Goal: Task Accomplishment & Management: Complete application form

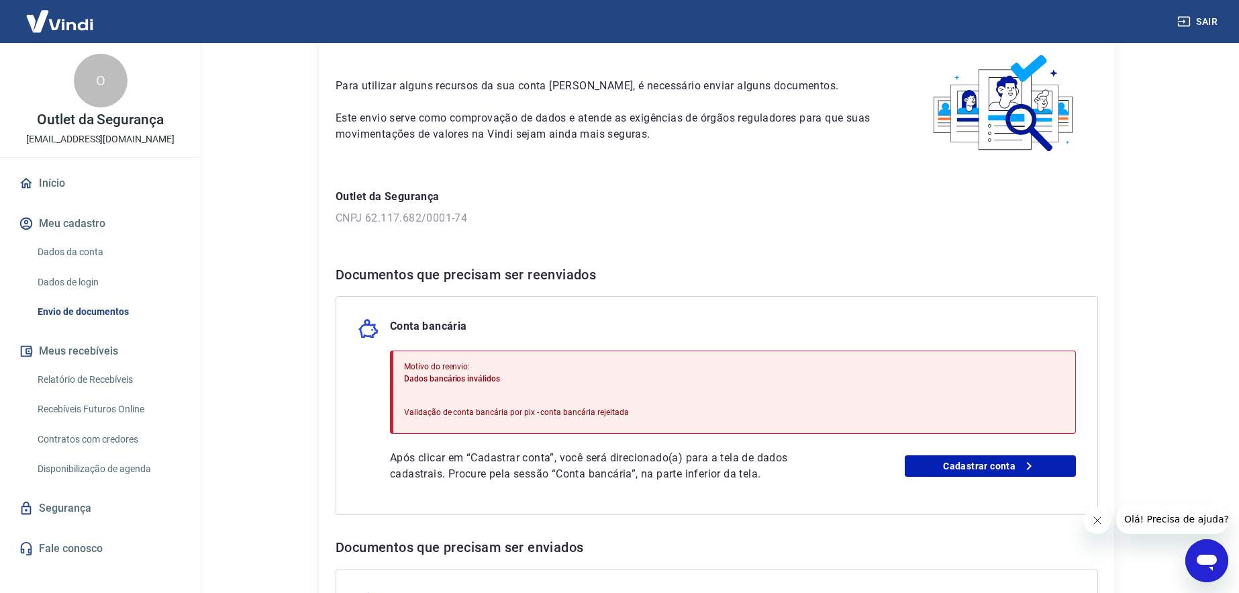
scroll to position [127, 0]
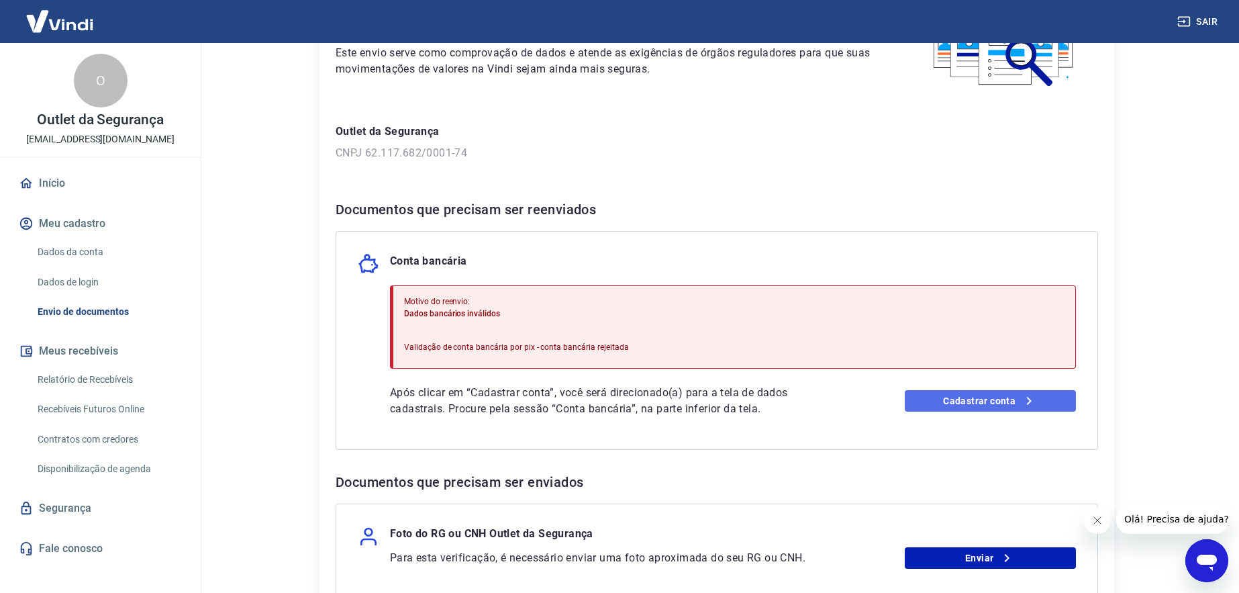
click at [974, 400] on link "Cadastrar conta" at bounding box center [991, 400] width 172 height 21
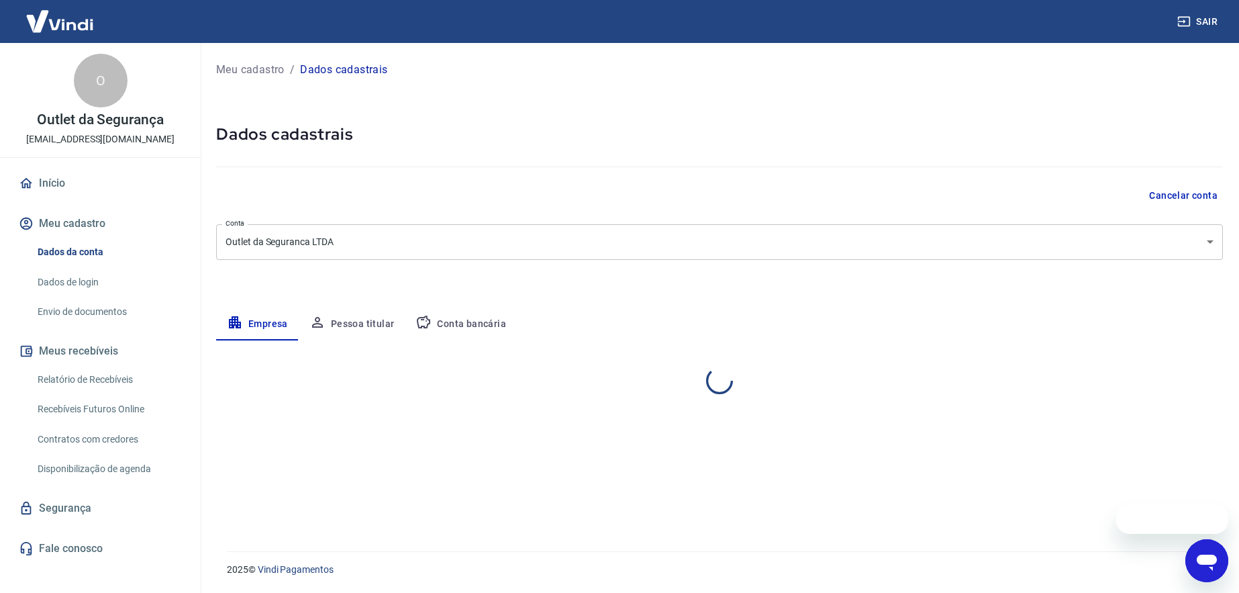
select select "SP"
select select "business"
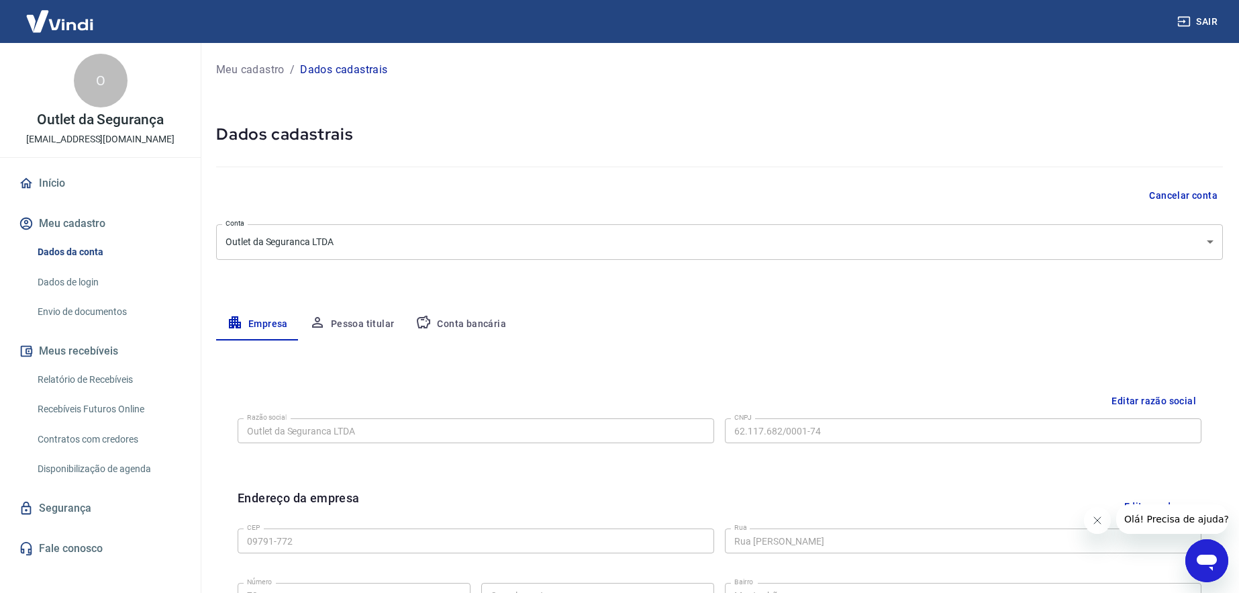
click at [348, 319] on button "Pessoa titular" at bounding box center [352, 324] width 107 height 32
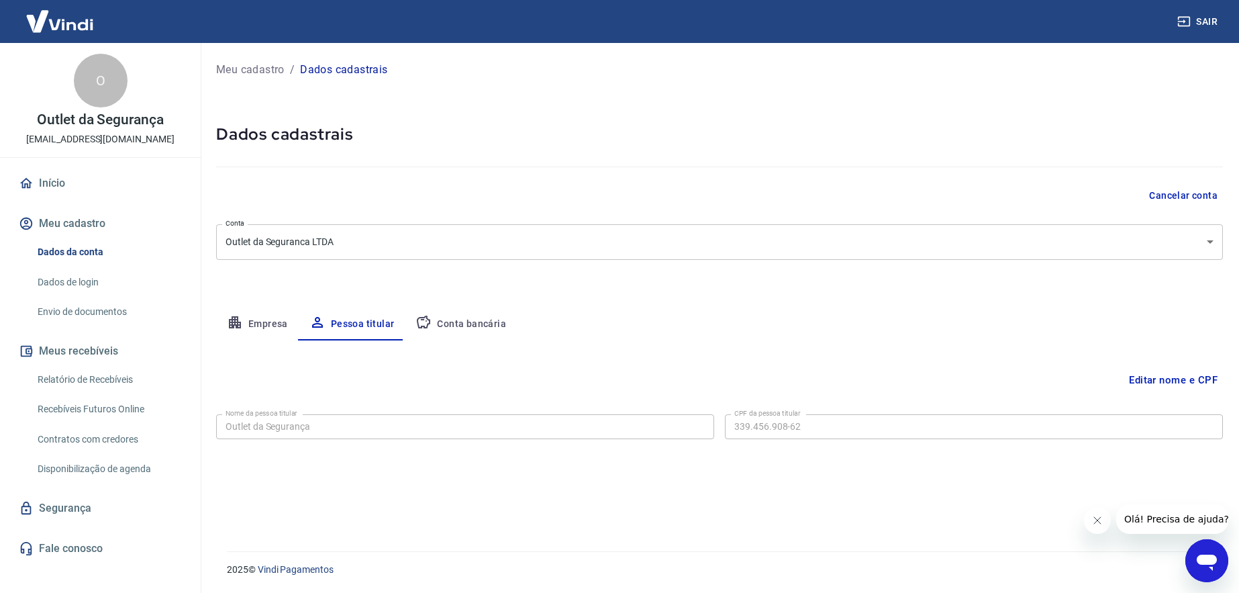
click at [1163, 382] on button "Editar nome e CPF" at bounding box center [1173, 380] width 99 height 26
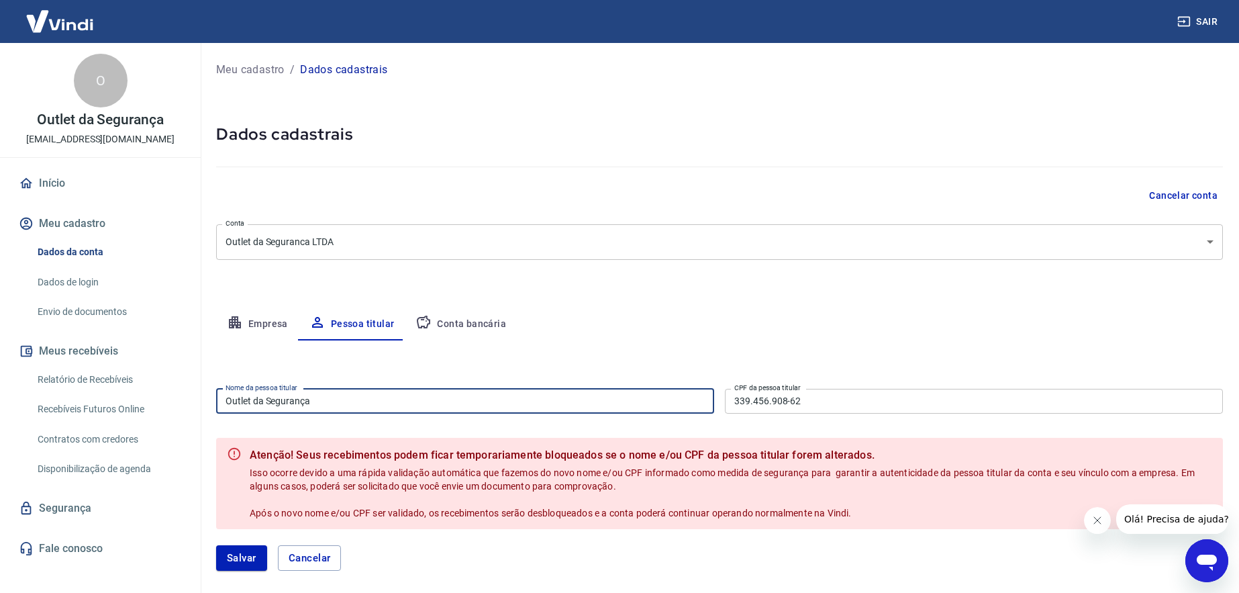
drag, startPoint x: 356, startPoint y: 397, endPoint x: 165, endPoint y: 383, distance: 191.2
click at [165, 383] on div "Sair O Outlet da Segurança chobbits_2040@yahoo.com.br Início Meu cadastro Dados…" at bounding box center [619, 296] width 1239 height 593
type input "[PERSON_NAME]"
click at [232, 563] on button "Salvar" at bounding box center [241, 558] width 51 height 26
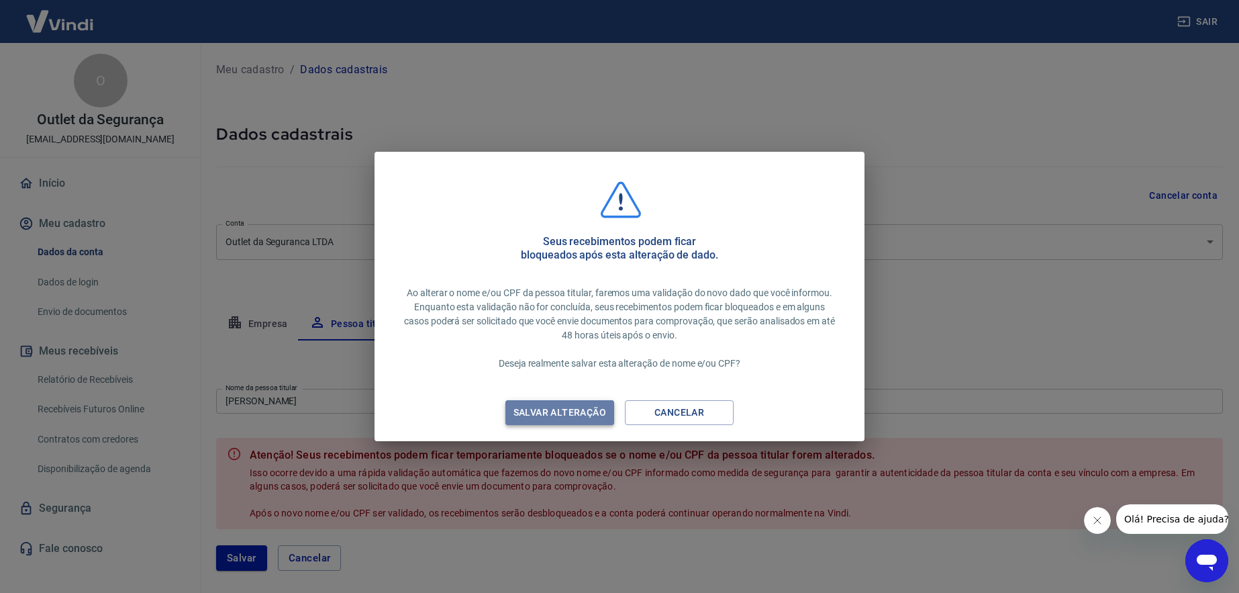
click at [573, 411] on div "Salvar alteração" at bounding box center [559, 412] width 125 height 17
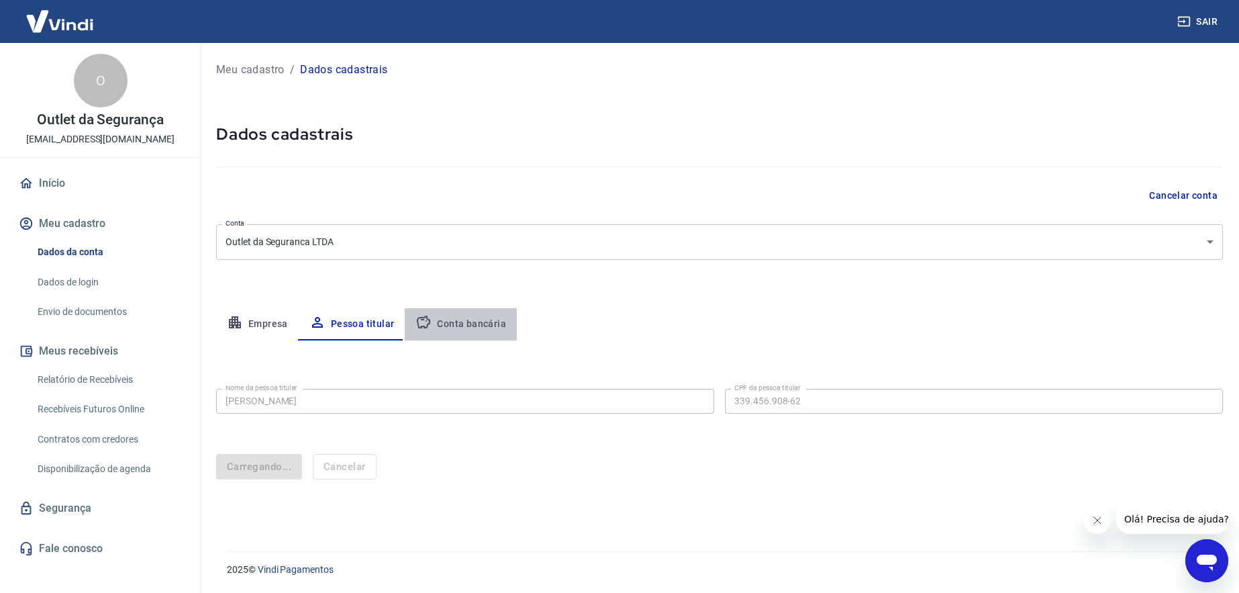
click at [465, 324] on button "Conta bancária" at bounding box center [461, 324] width 112 height 32
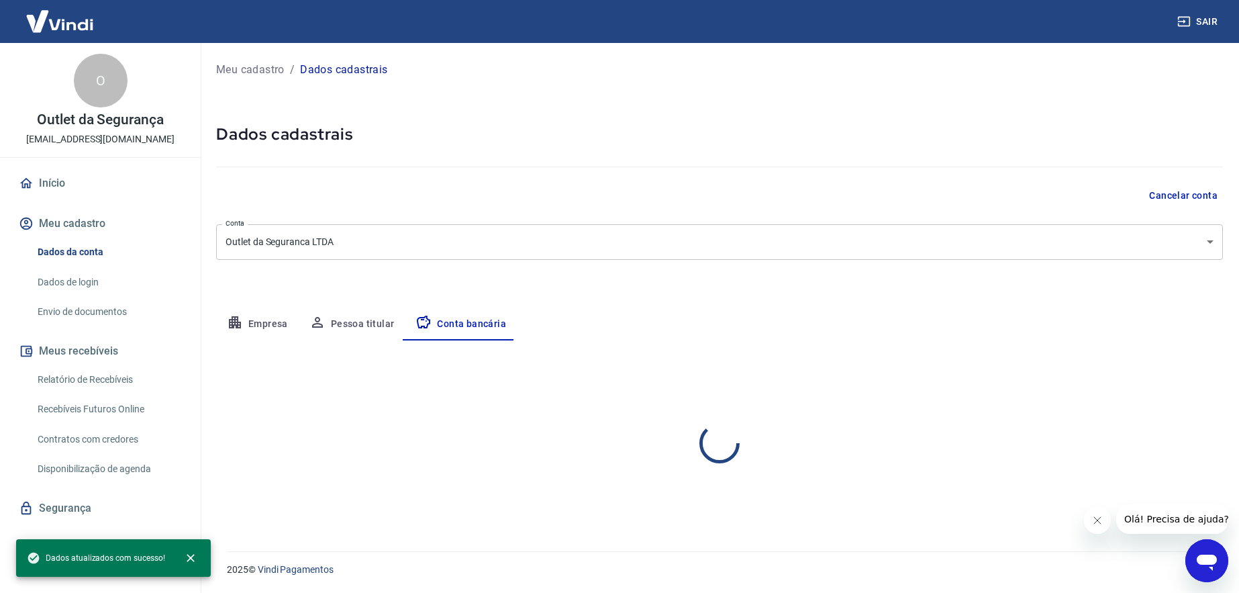
select select "1"
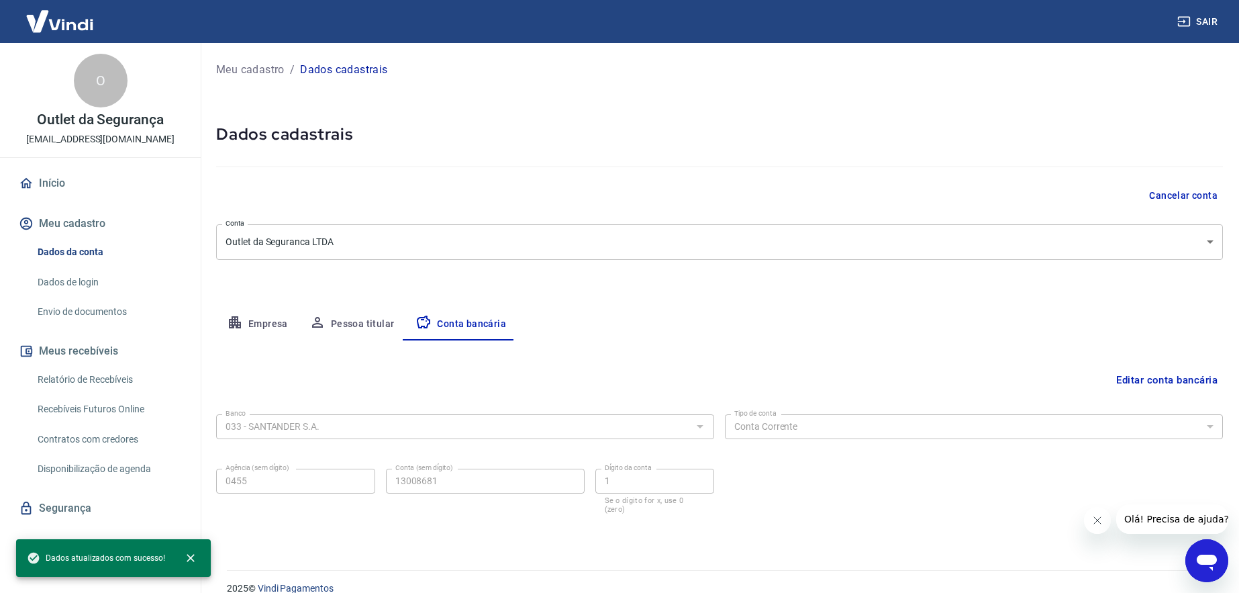
scroll to position [10, 0]
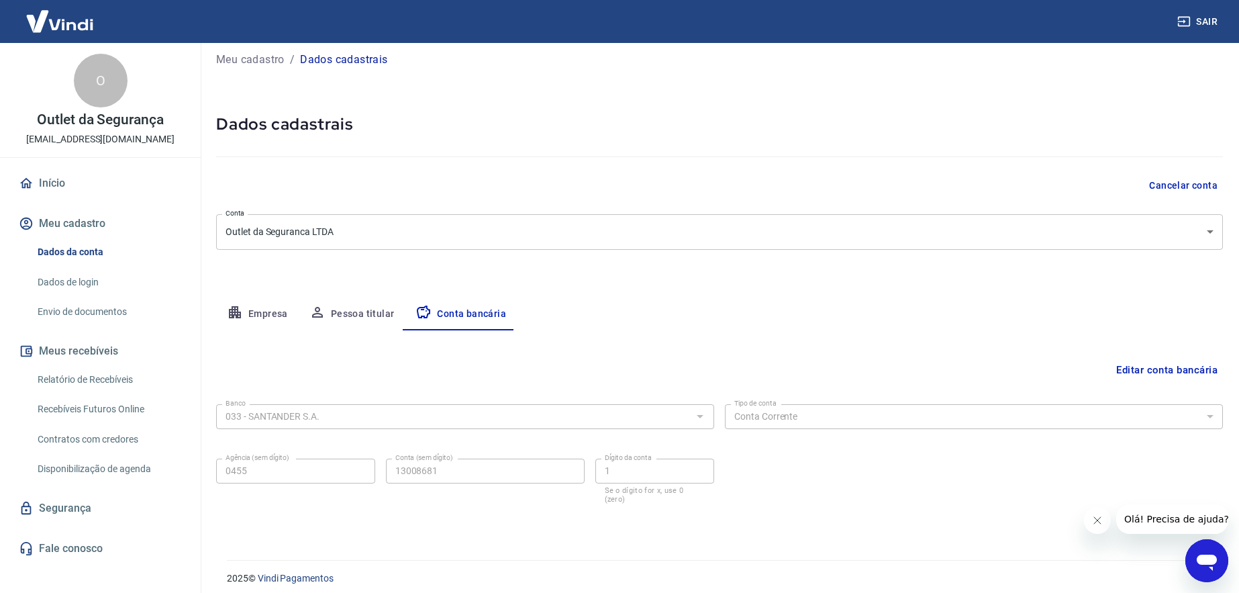
click at [56, 180] on link "Início" at bounding box center [100, 184] width 169 height 30
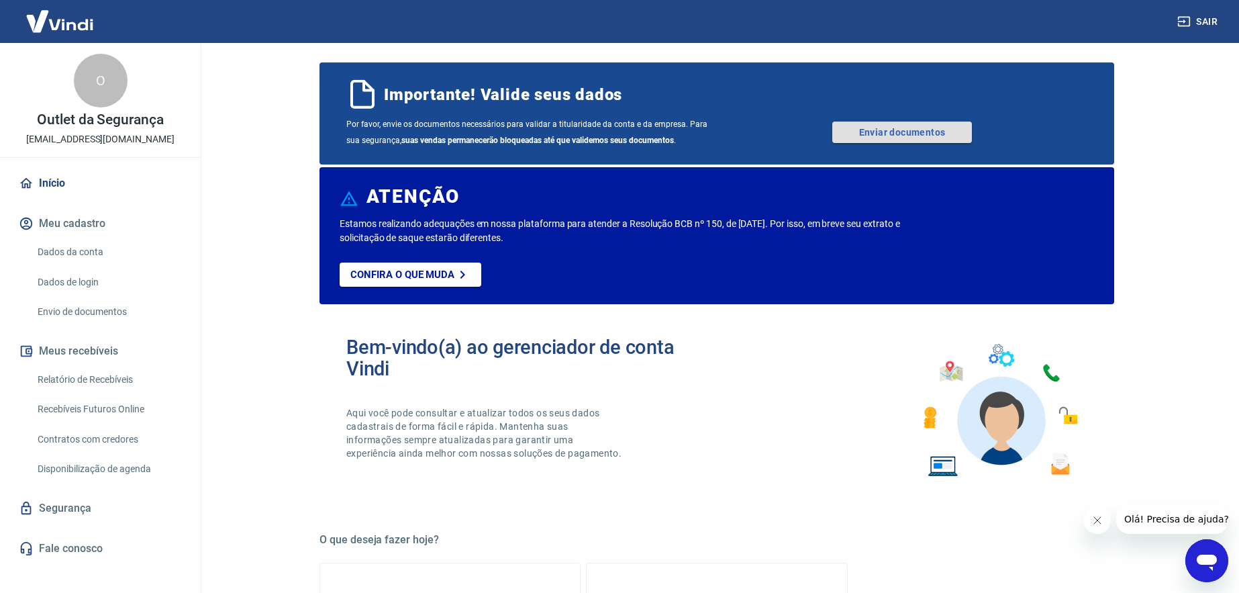
click at [913, 139] on link "Enviar documentos" at bounding box center [902, 132] width 140 height 21
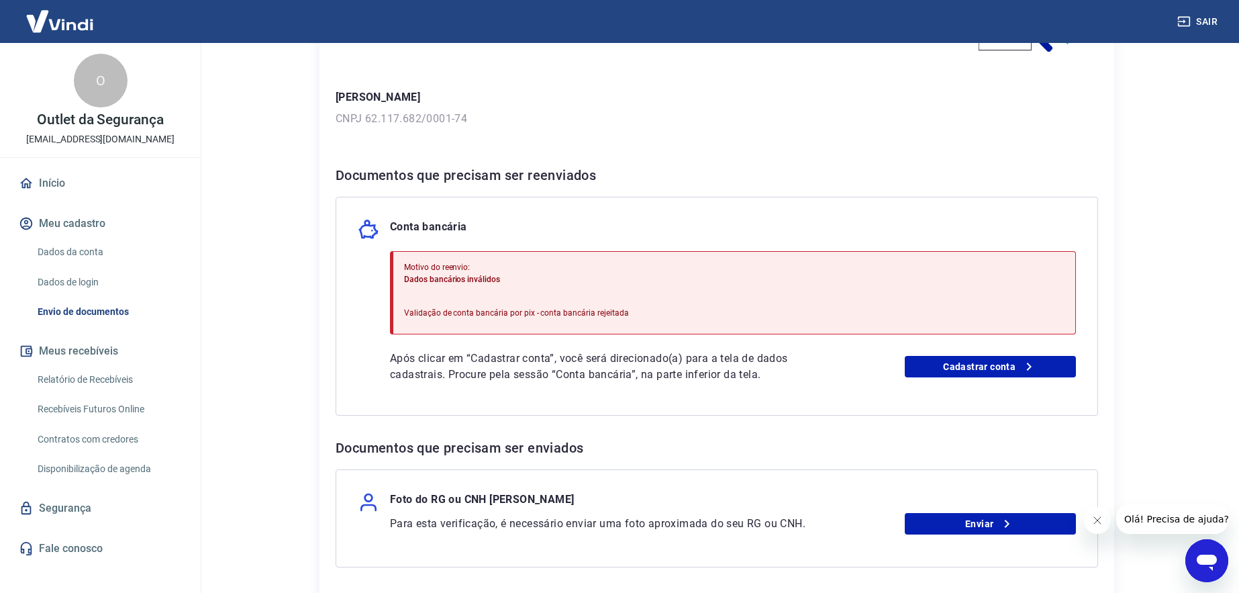
scroll to position [242, 0]
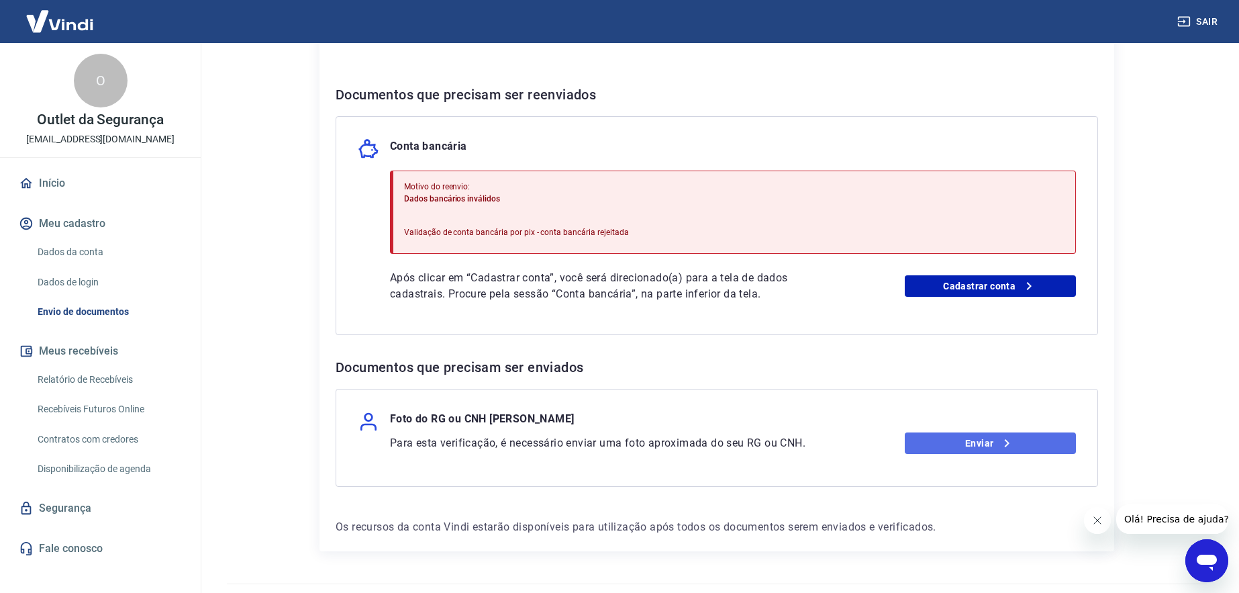
click at [989, 446] on link "Enviar" at bounding box center [991, 442] width 172 height 21
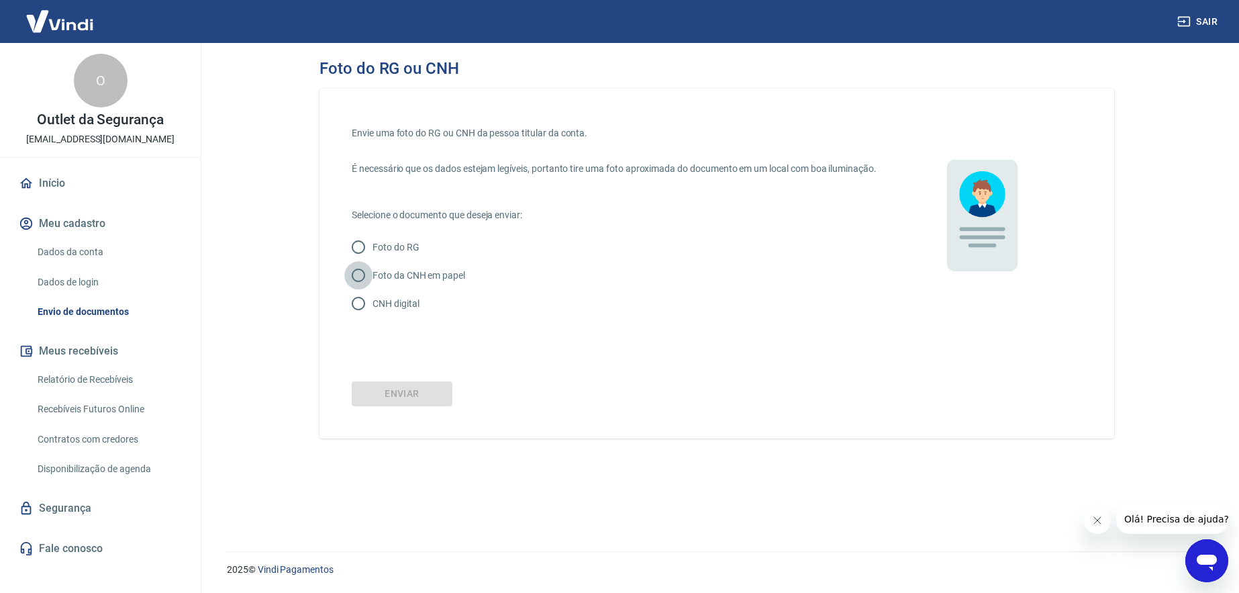
click at [362, 285] on input "Foto da CNH em papel" at bounding box center [358, 275] width 28 height 28
radio input "true"
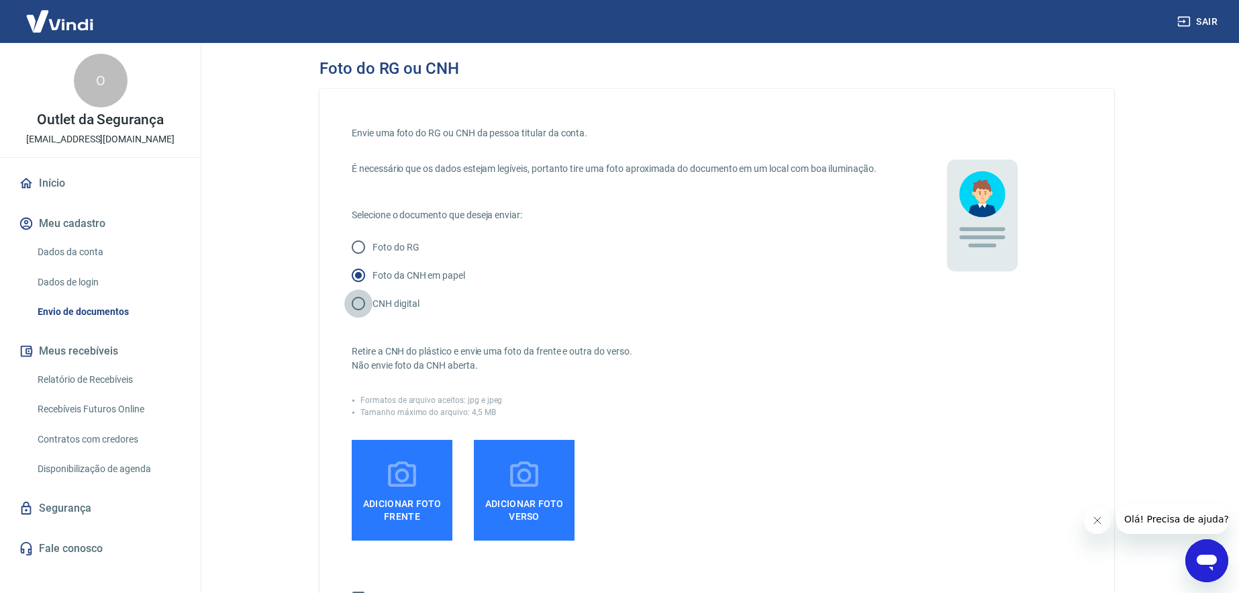
click at [348, 316] on input "CNH digital" at bounding box center [358, 303] width 28 height 28
radio input "true"
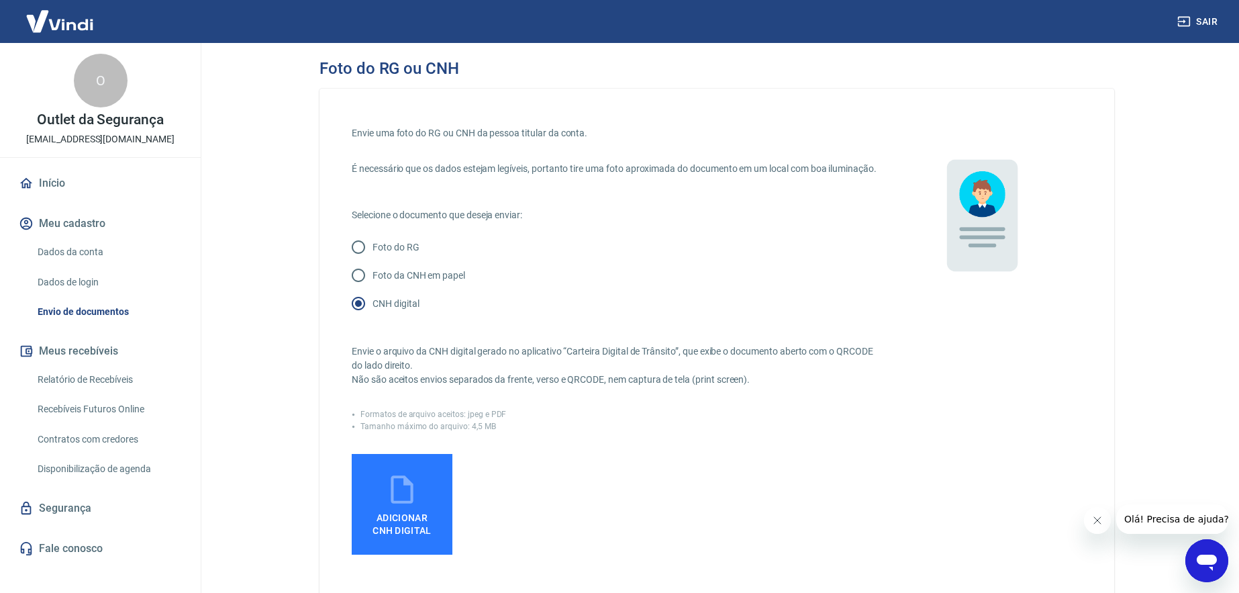
click at [408, 503] on icon at bounding box center [402, 490] width 34 height 34
click at [0, 0] on input "Adicionar CNH Digital" at bounding box center [0, 0] width 0 height 0
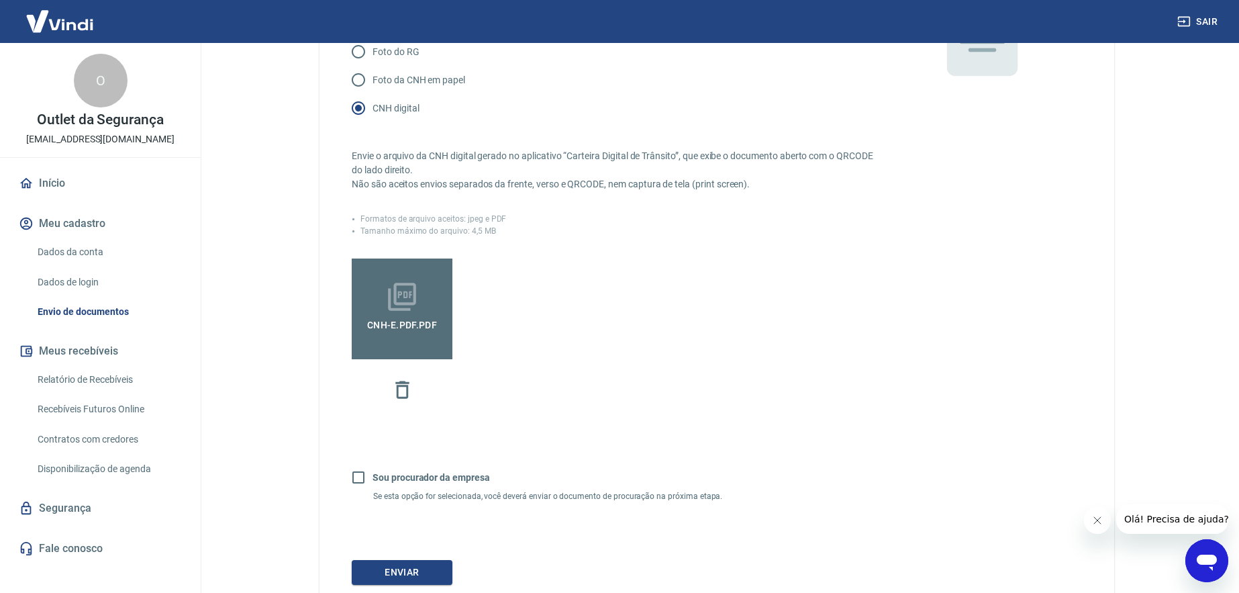
scroll to position [220, 0]
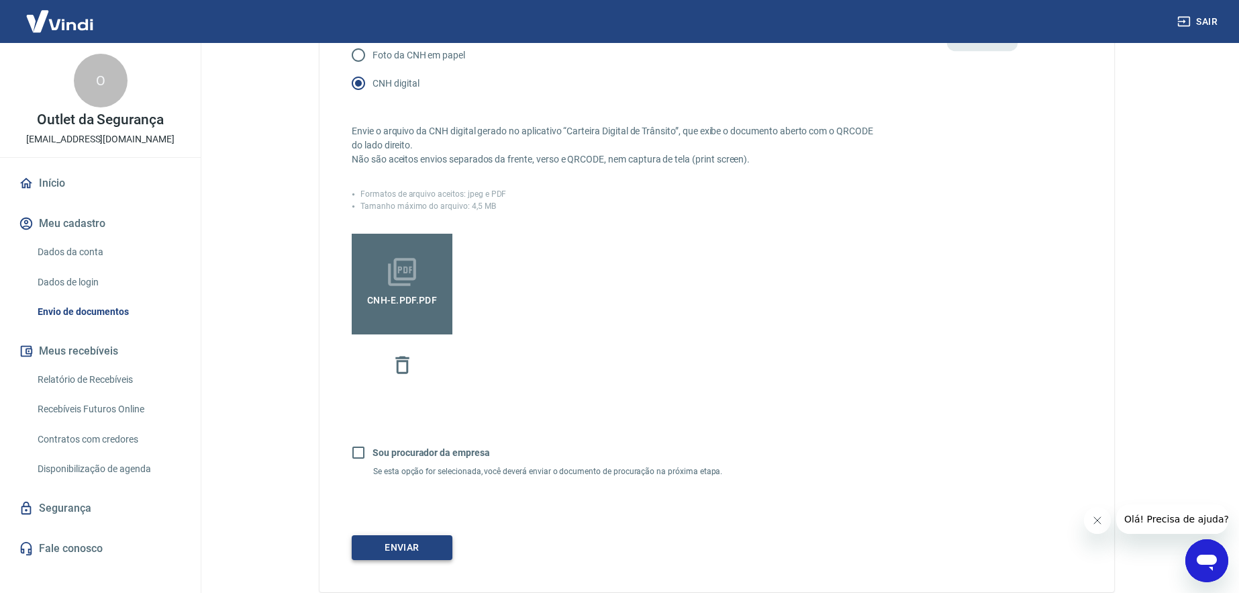
click at [424, 560] on button "Enviar" at bounding box center [402, 547] width 101 height 25
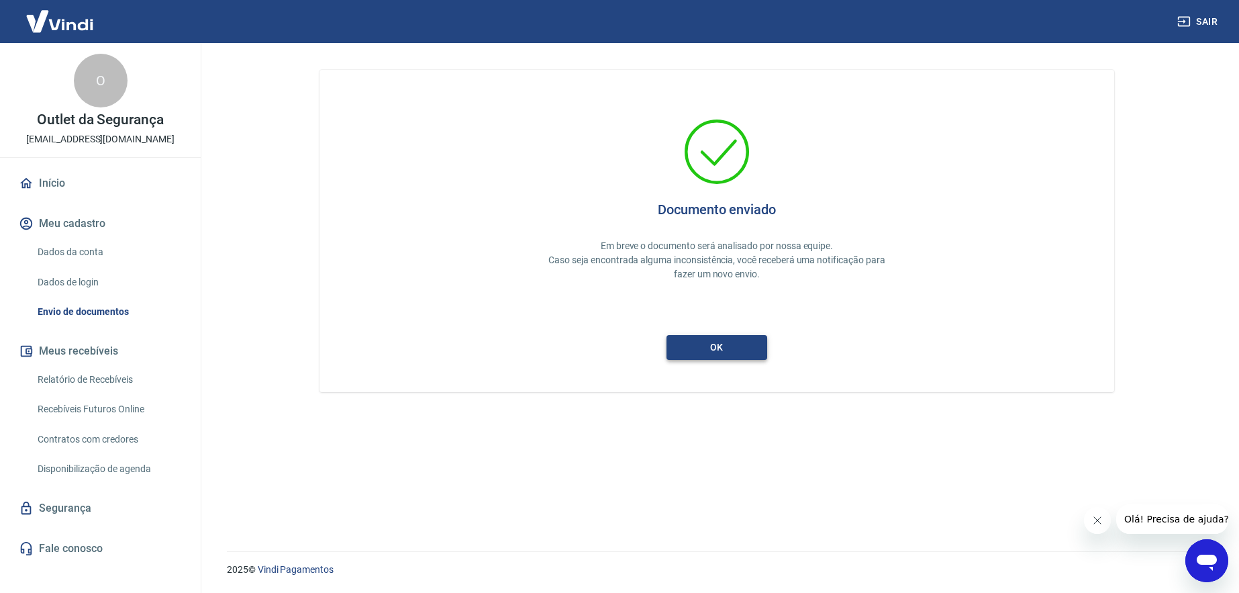
click at [738, 343] on button "ok" at bounding box center [717, 347] width 101 height 25
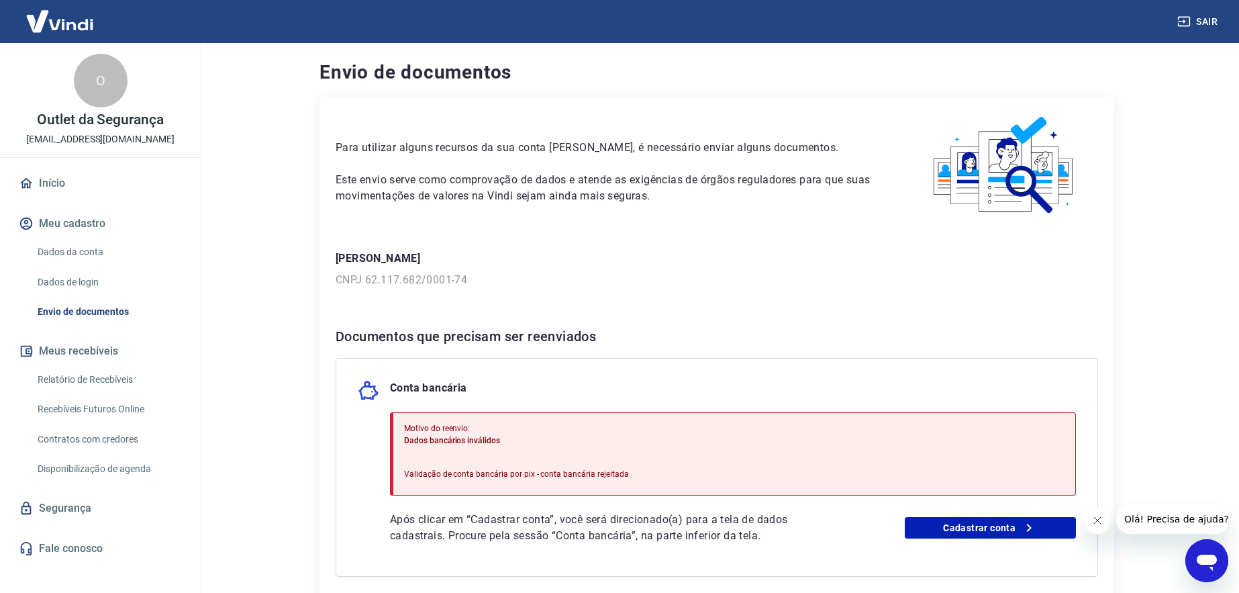
scroll to position [122, 0]
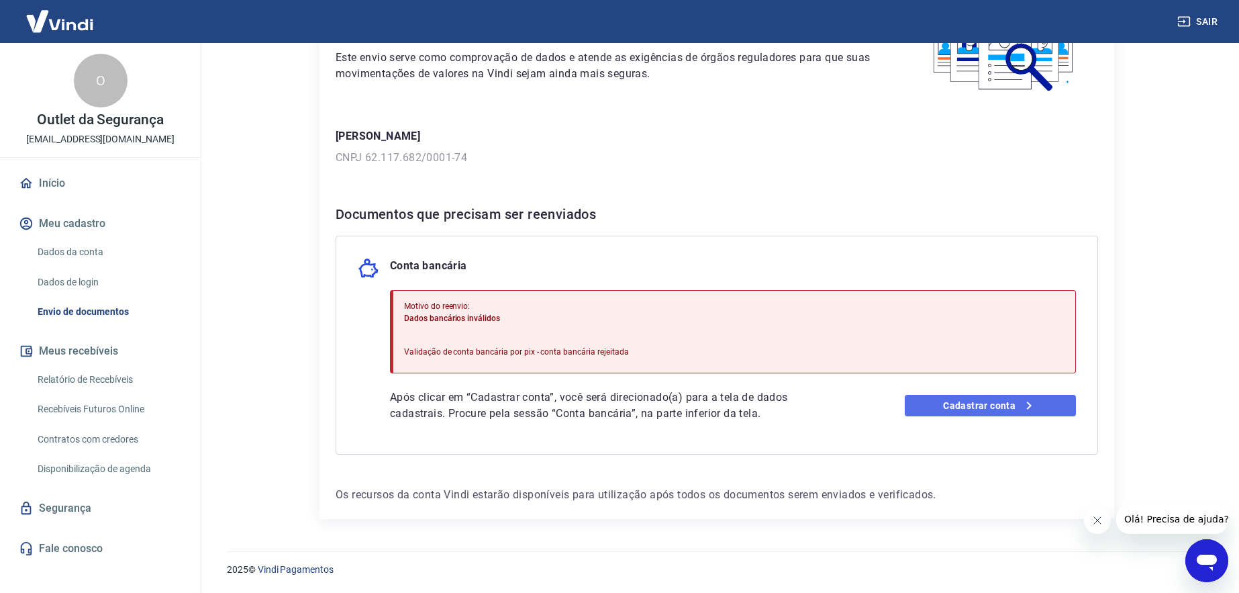
click at [973, 409] on link "Cadastrar conta" at bounding box center [991, 405] width 172 height 21
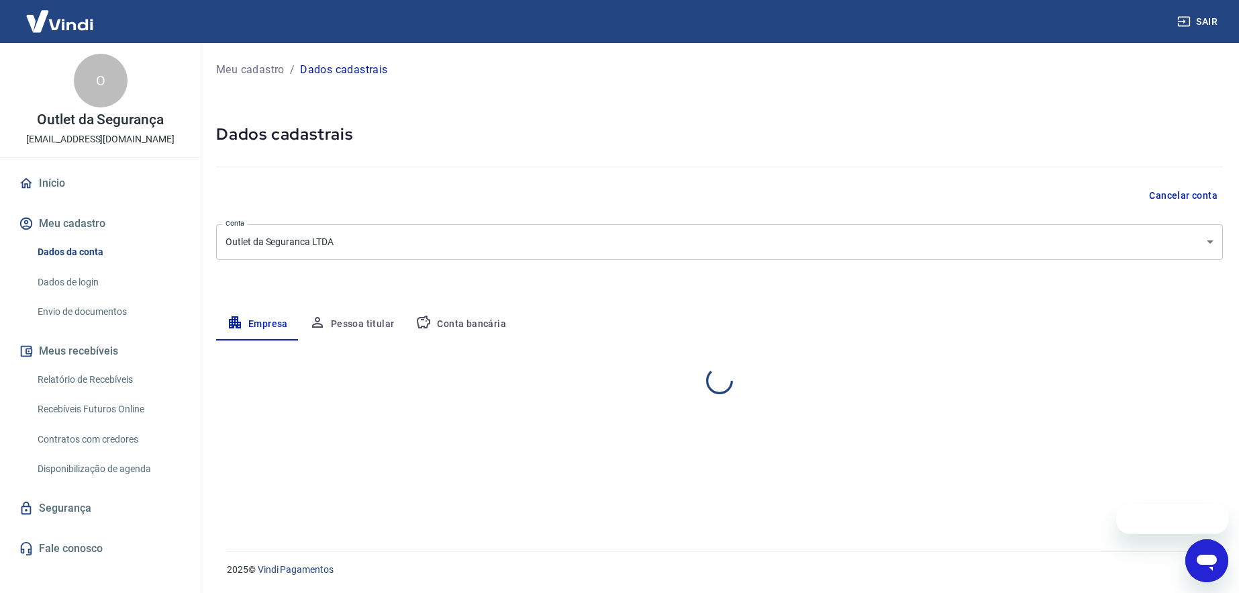
select select "SP"
select select "business"
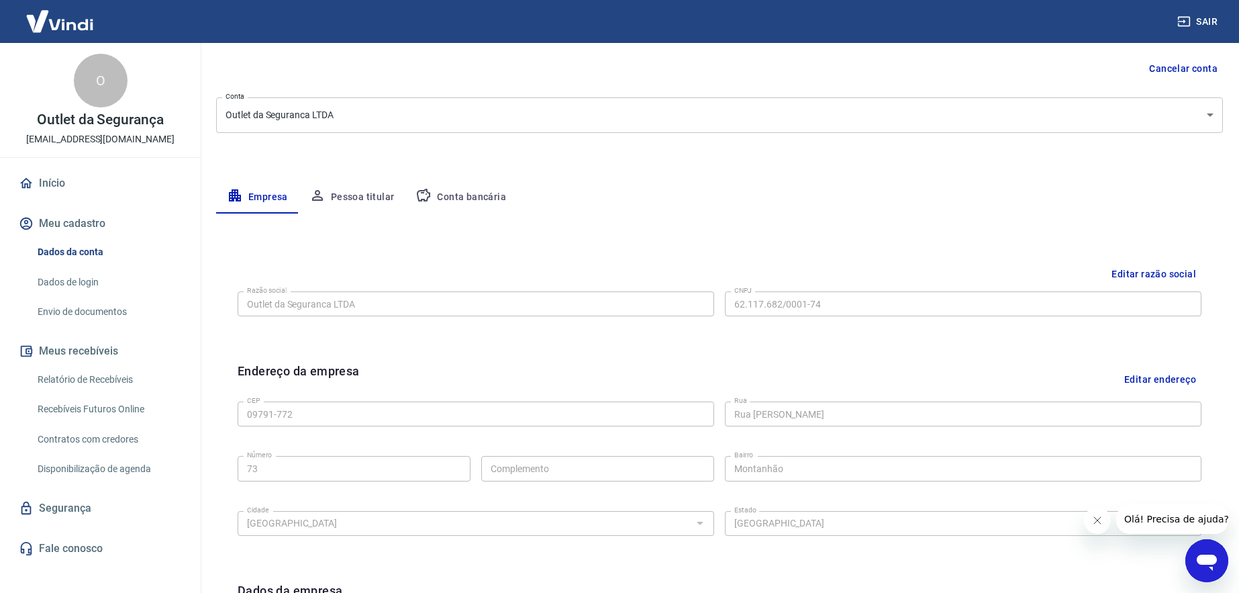
scroll to position [121, 0]
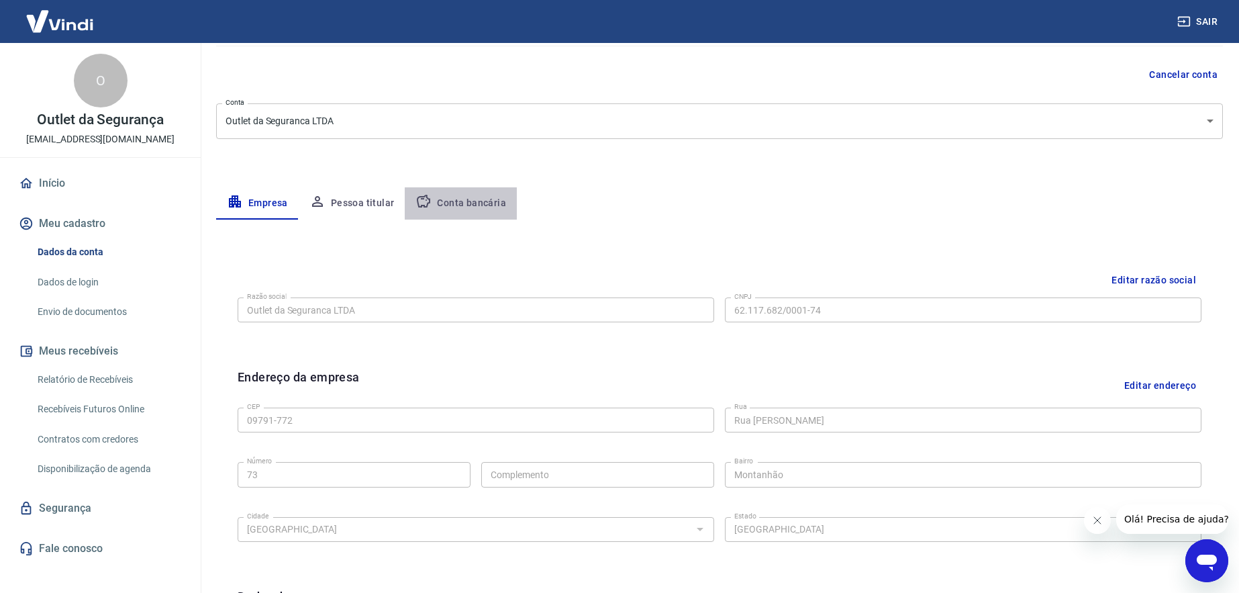
click at [472, 197] on button "Conta bancária" at bounding box center [461, 203] width 112 height 32
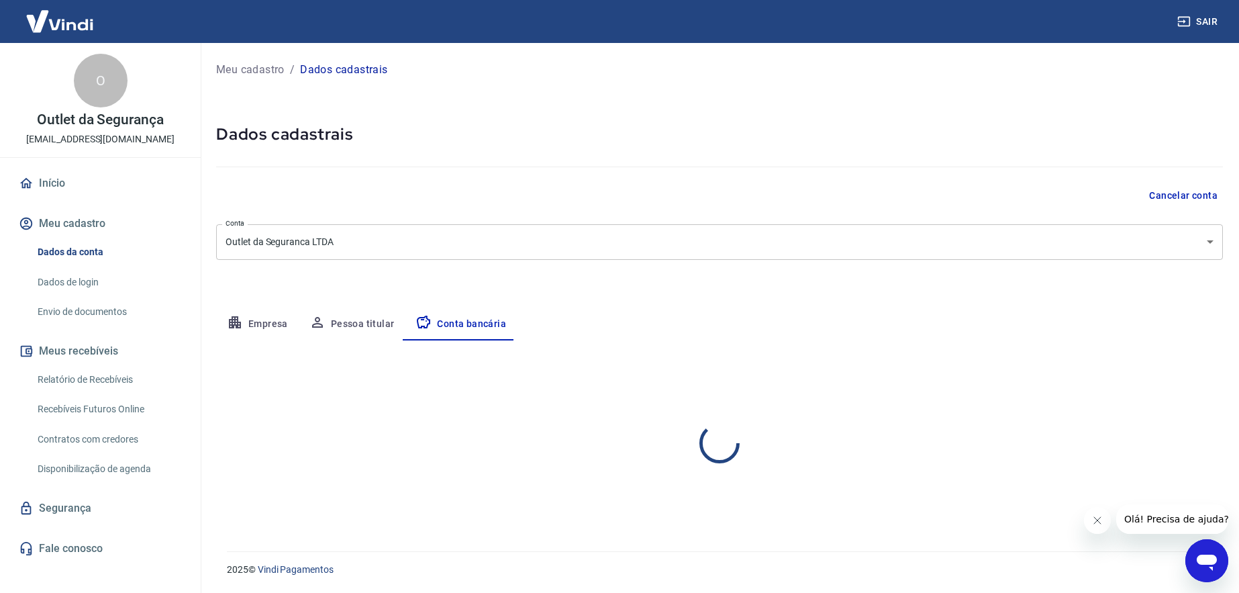
select select "1"
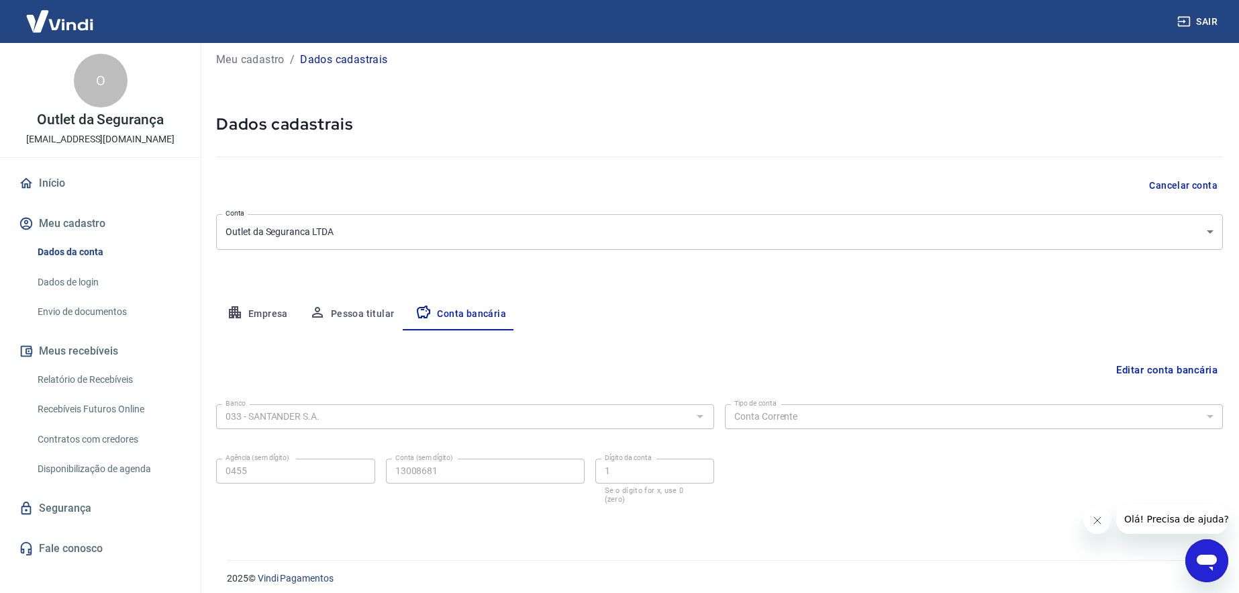
scroll to position [1, 0]
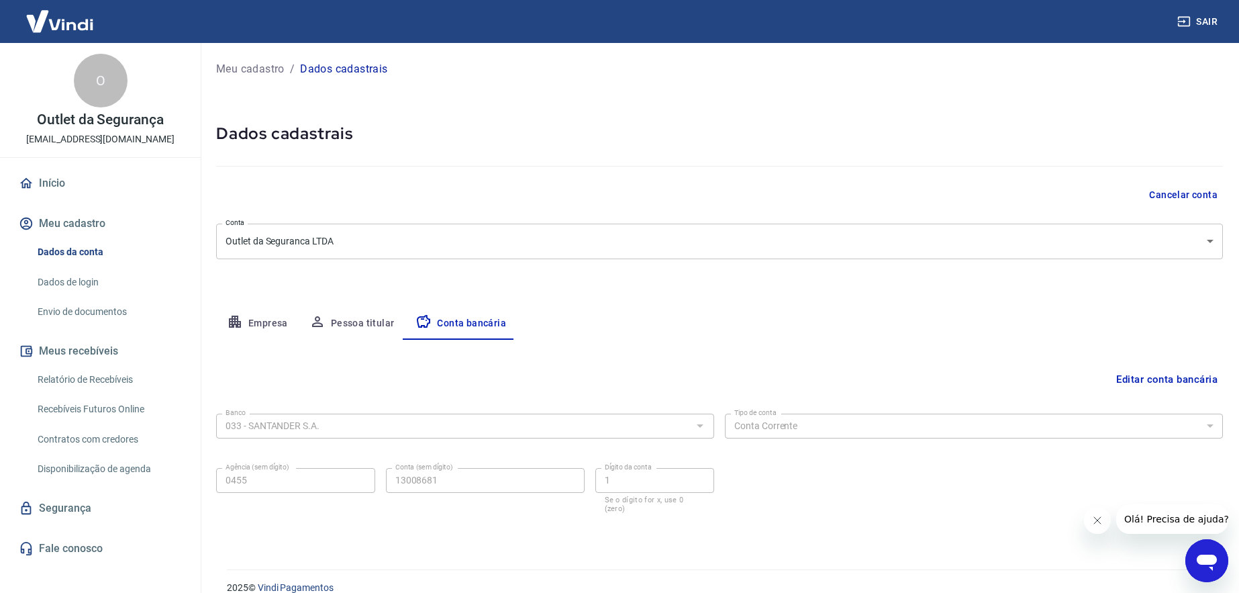
click at [1159, 379] on button "Editar conta bancária" at bounding box center [1167, 380] width 112 height 26
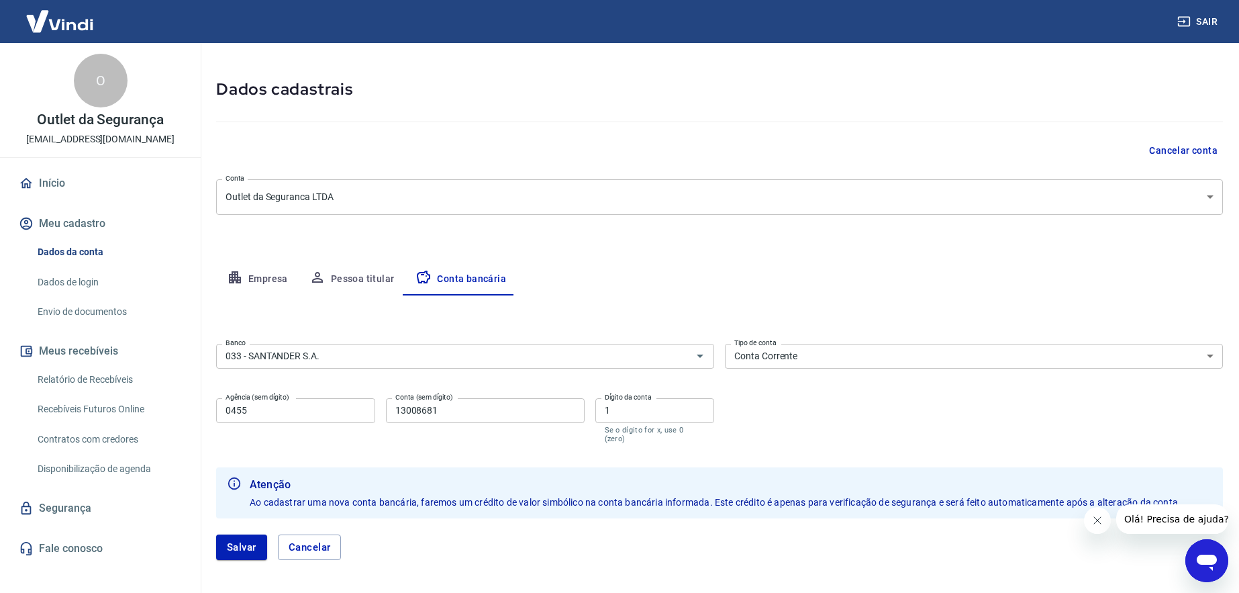
scroll to position [93, 0]
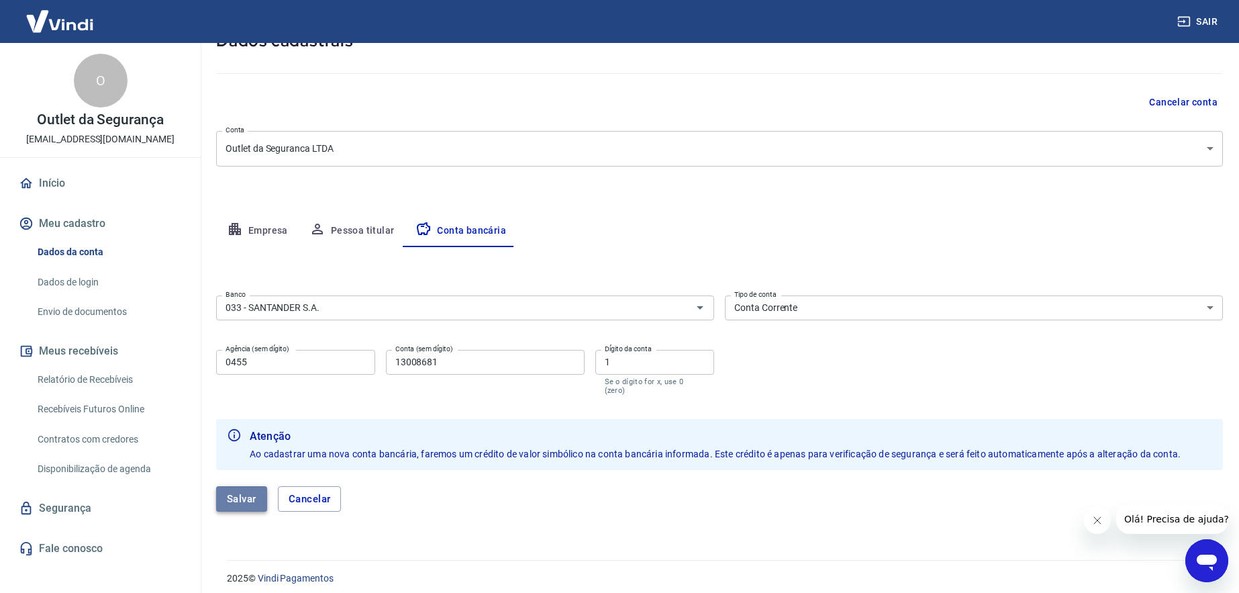
click at [251, 488] on button "Salvar" at bounding box center [241, 499] width 51 height 26
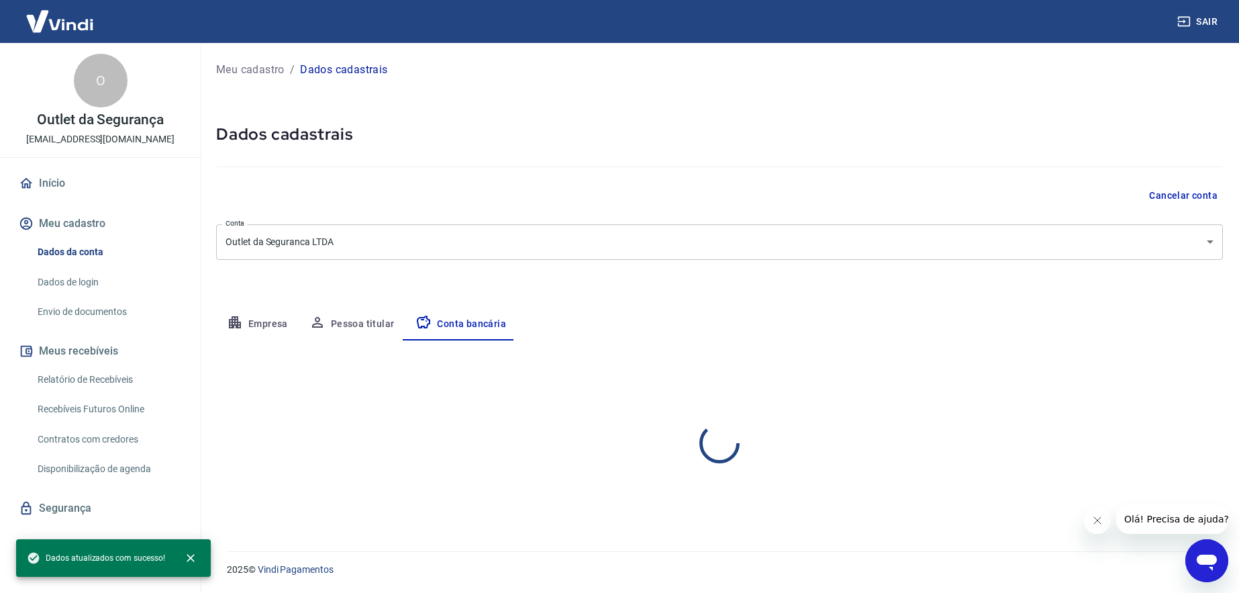
scroll to position [0, 0]
select select "1"
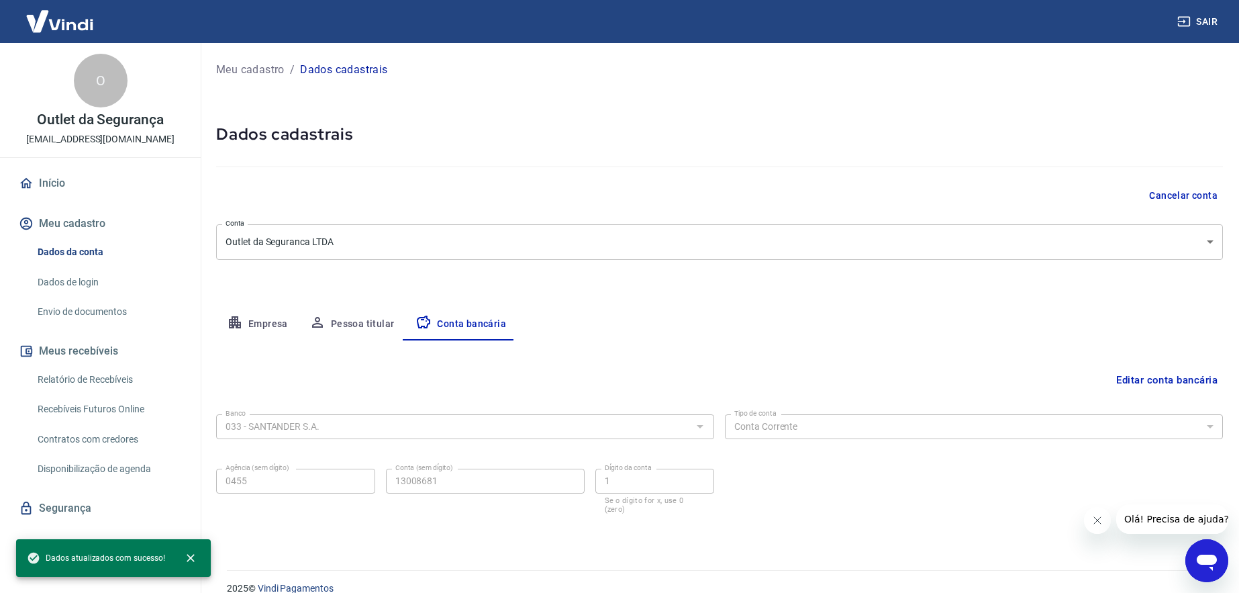
scroll to position [10, 0]
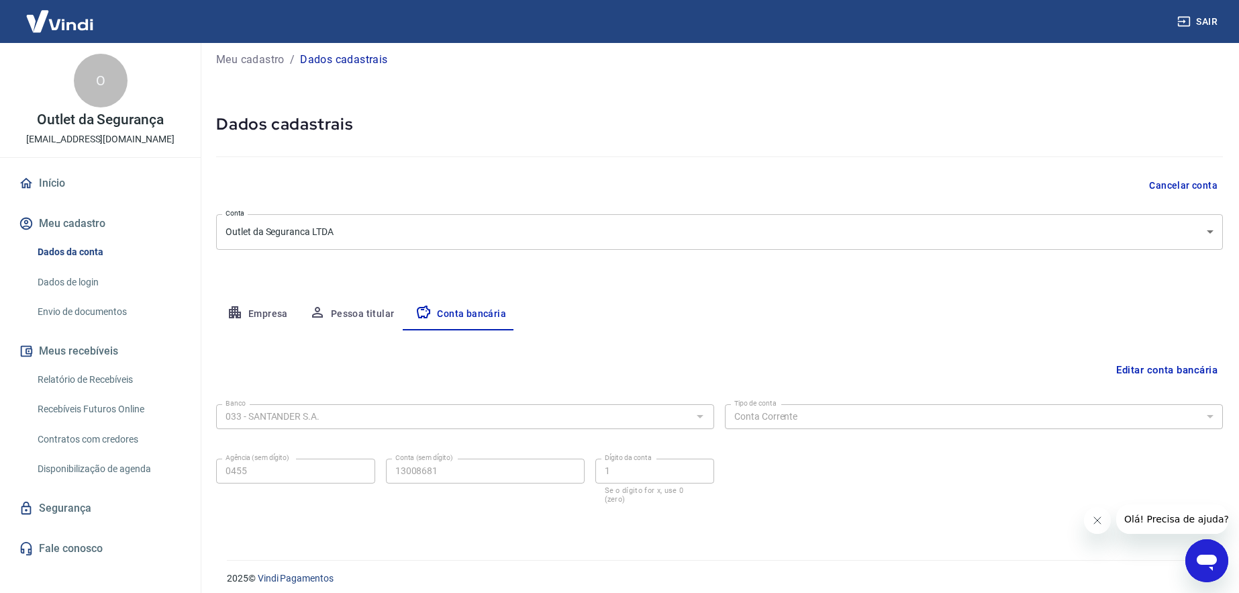
click at [52, 185] on link "Início" at bounding box center [100, 184] width 169 height 30
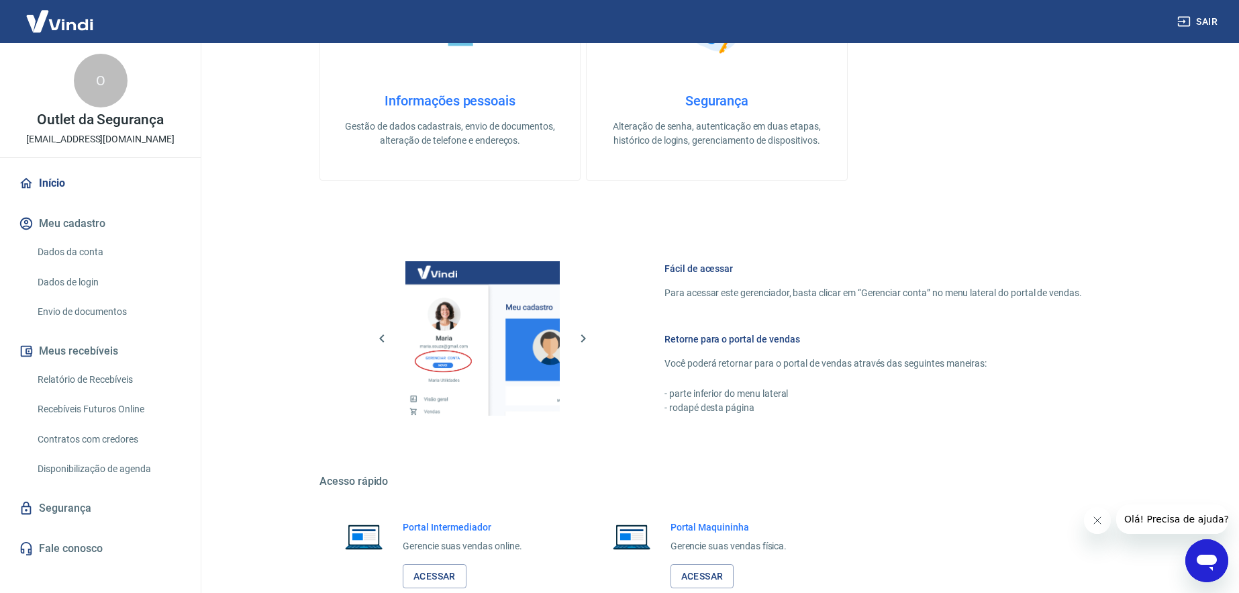
scroll to position [593, 0]
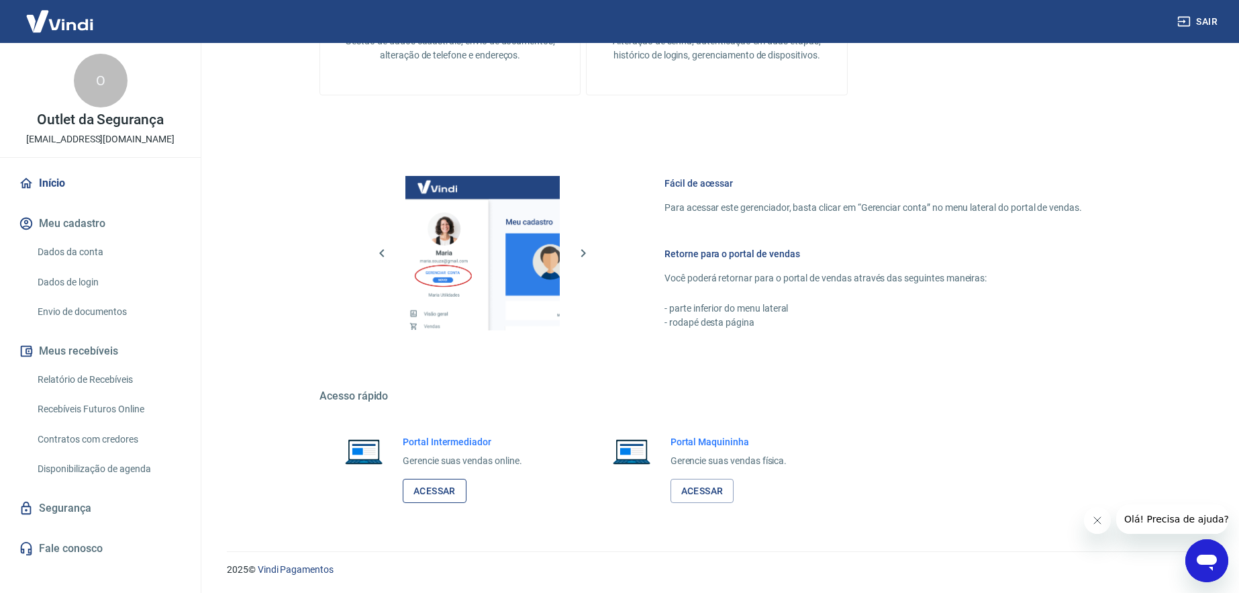
click at [426, 488] on link "Acessar" at bounding box center [435, 491] width 64 height 25
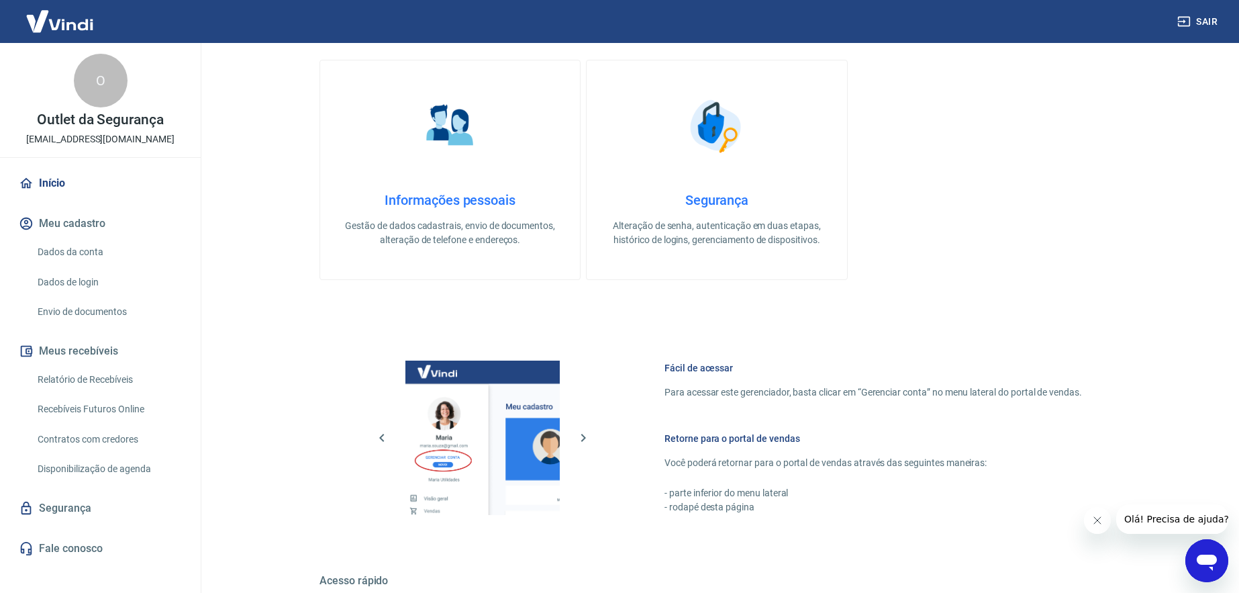
scroll to position [0, 0]
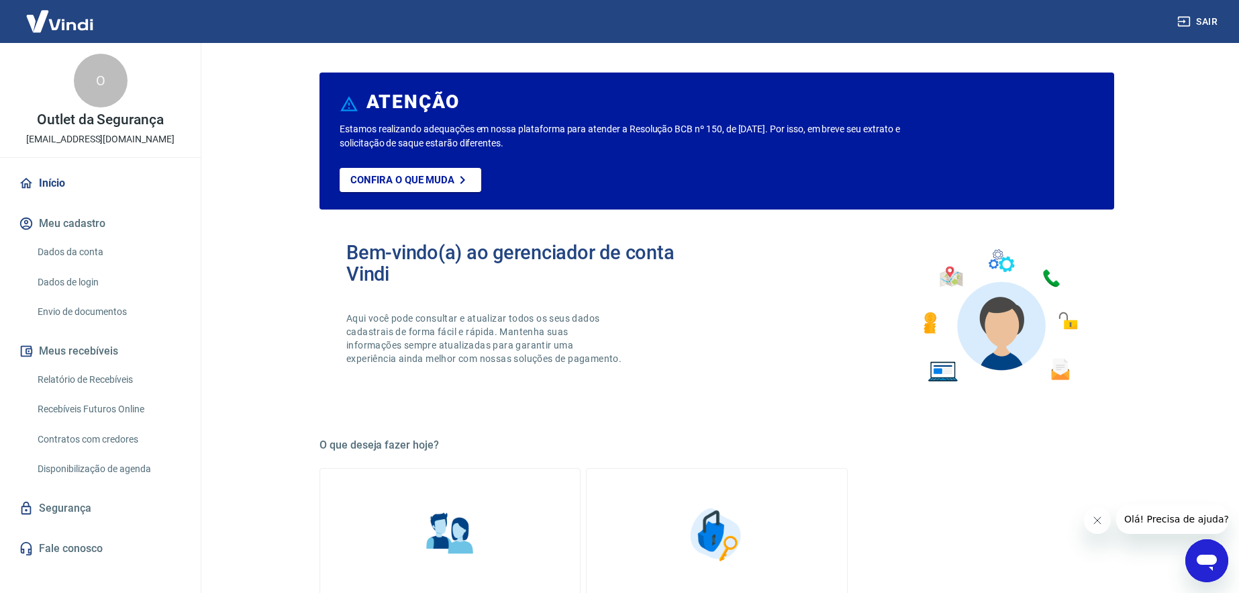
click at [85, 220] on button "Meu cadastro" at bounding box center [100, 224] width 169 height 30
click at [87, 250] on link "Dados da conta" at bounding box center [108, 252] width 152 height 28
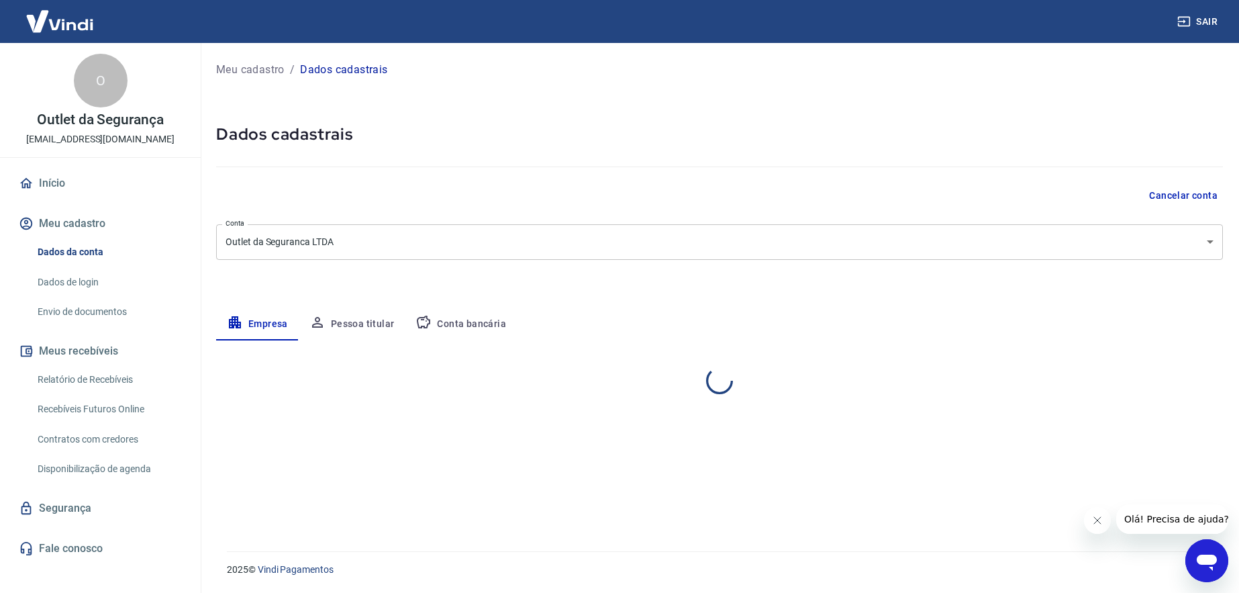
select select "SP"
select select "business"
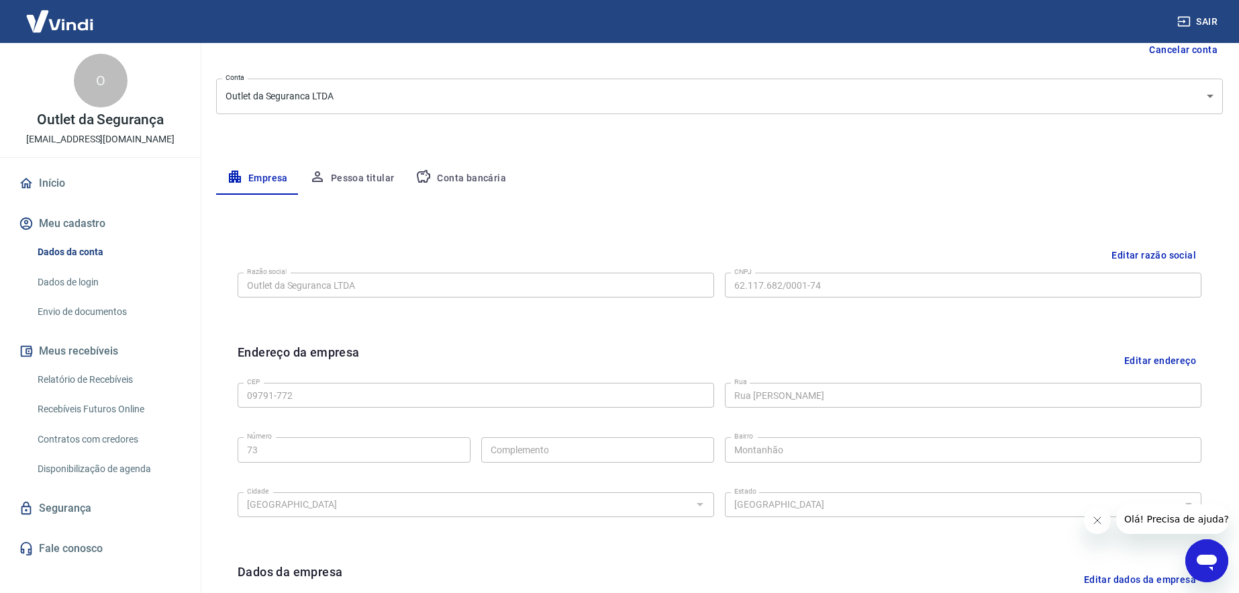
scroll to position [47, 0]
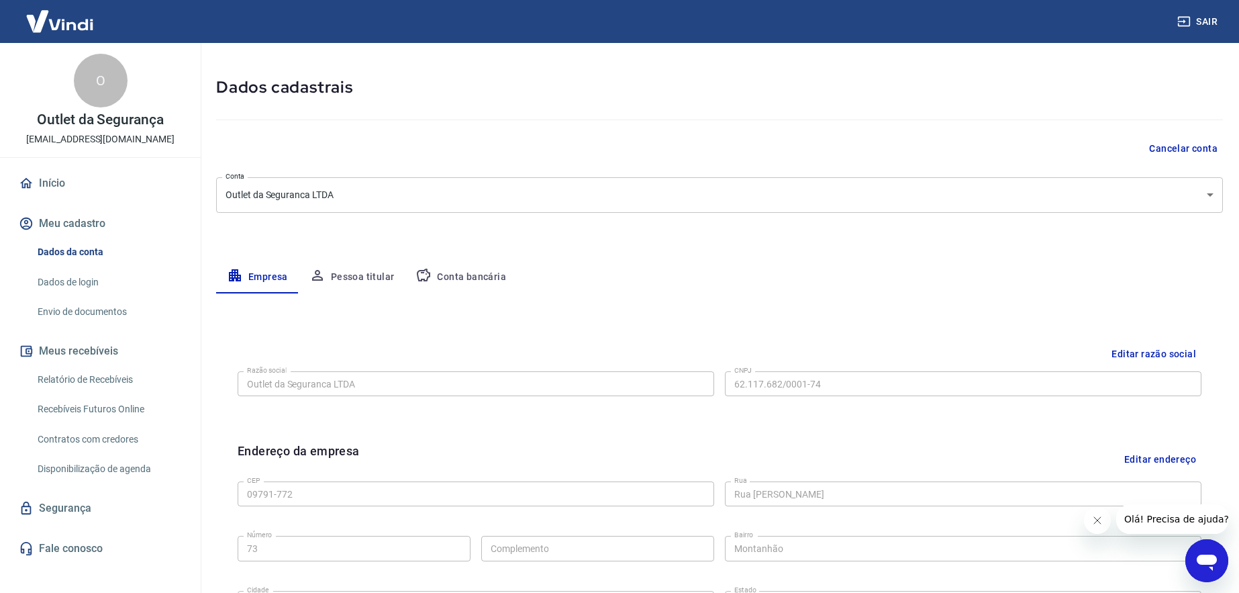
click at [352, 279] on button "Pessoa titular" at bounding box center [352, 277] width 107 height 32
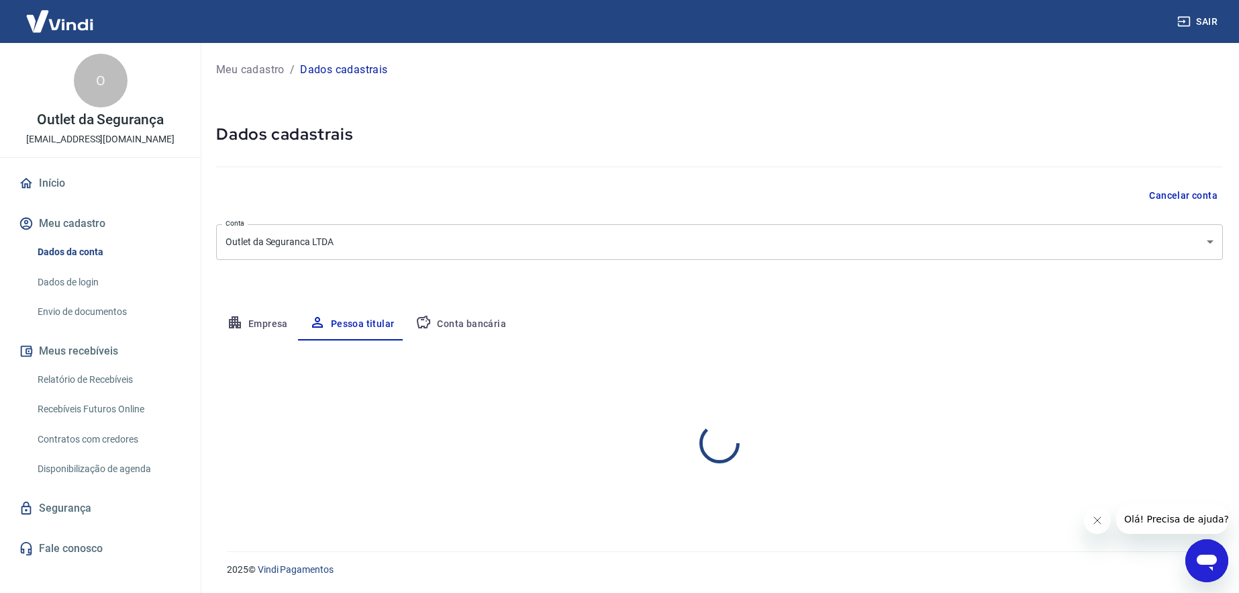
scroll to position [0, 0]
click at [478, 332] on button "Conta bancária" at bounding box center [461, 324] width 112 height 32
select select "1"
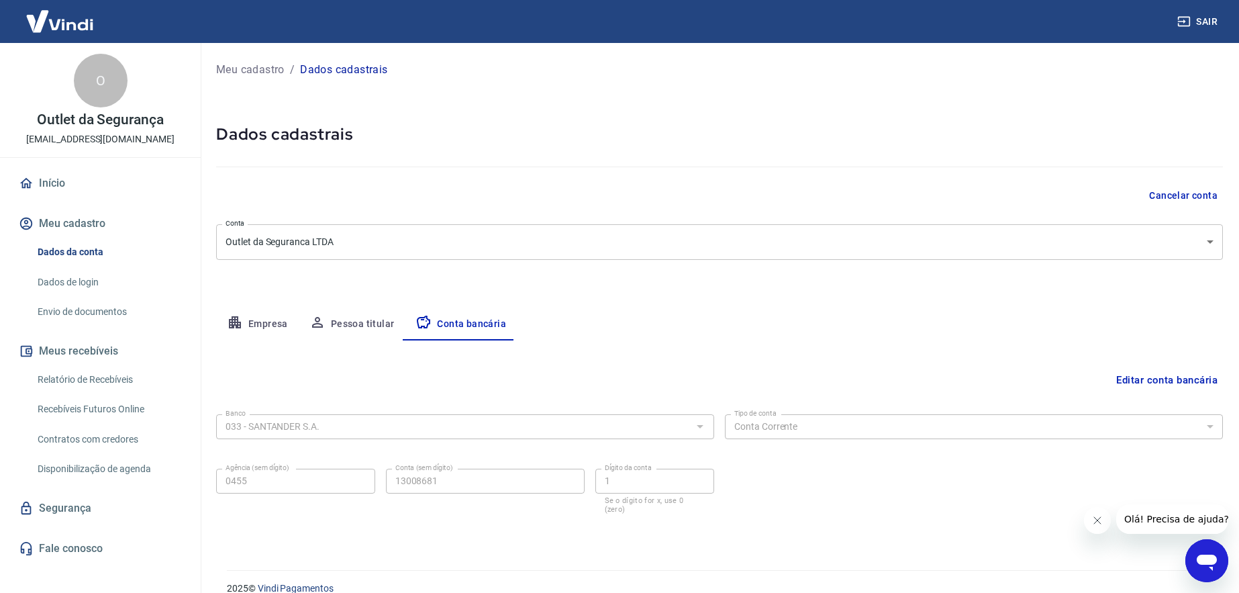
scroll to position [10, 0]
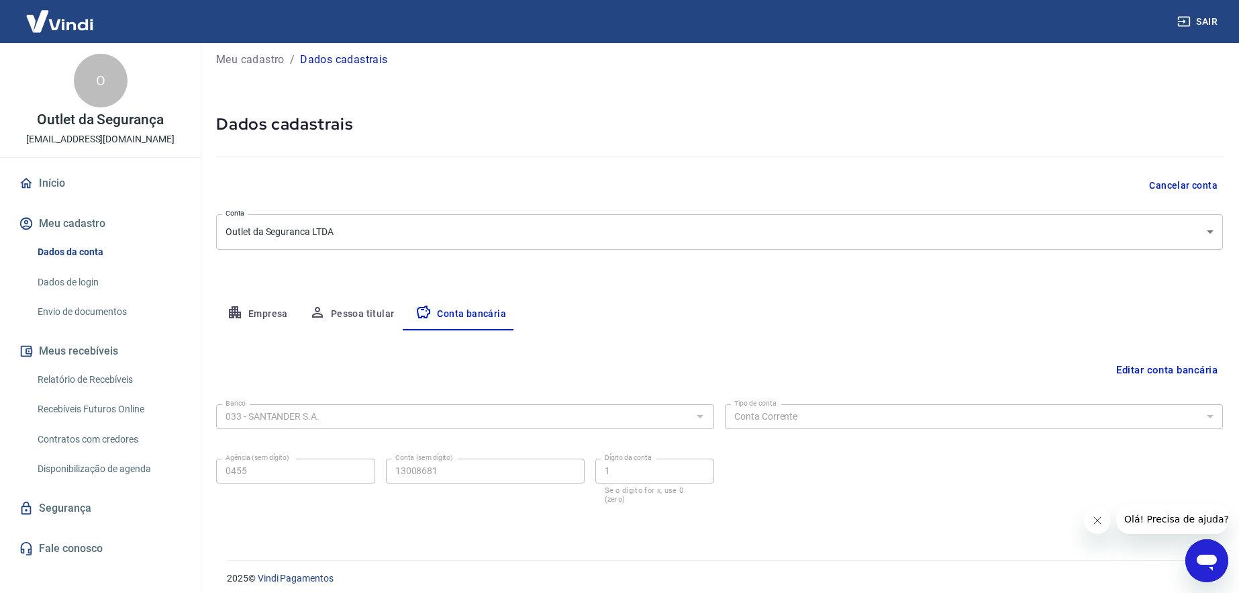
click at [94, 284] on link "Dados de login" at bounding box center [108, 283] width 152 height 28
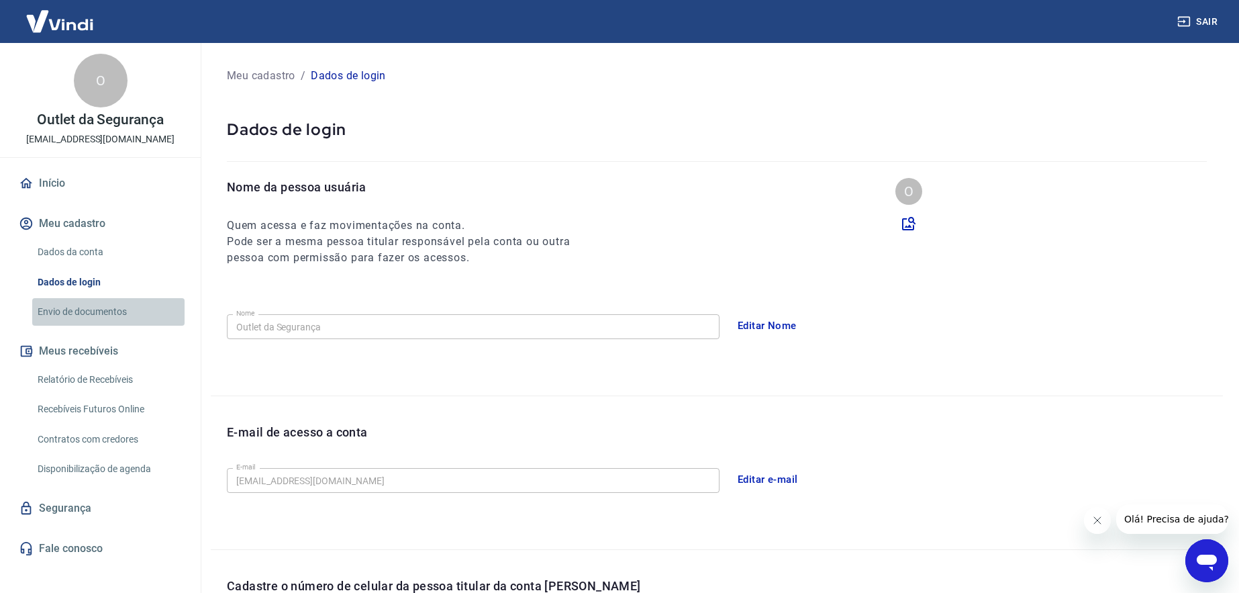
click at [113, 313] on link "Envio de documentos" at bounding box center [108, 312] width 152 height 28
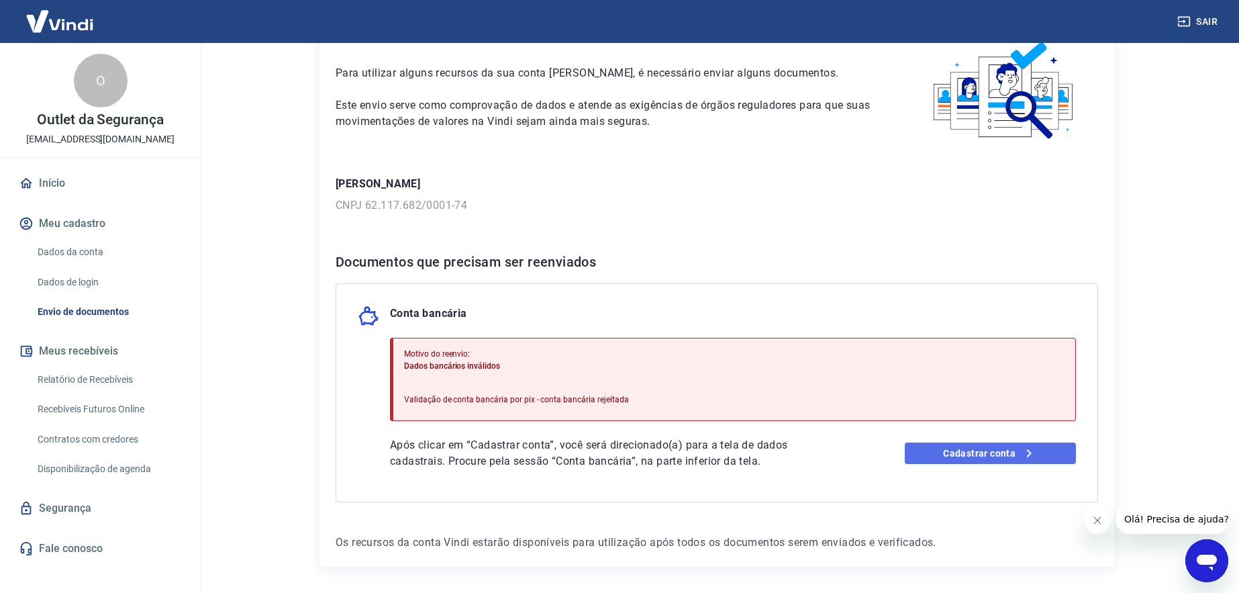
scroll to position [76, 0]
click at [954, 461] on link "Cadastrar conta" at bounding box center [991, 451] width 172 height 21
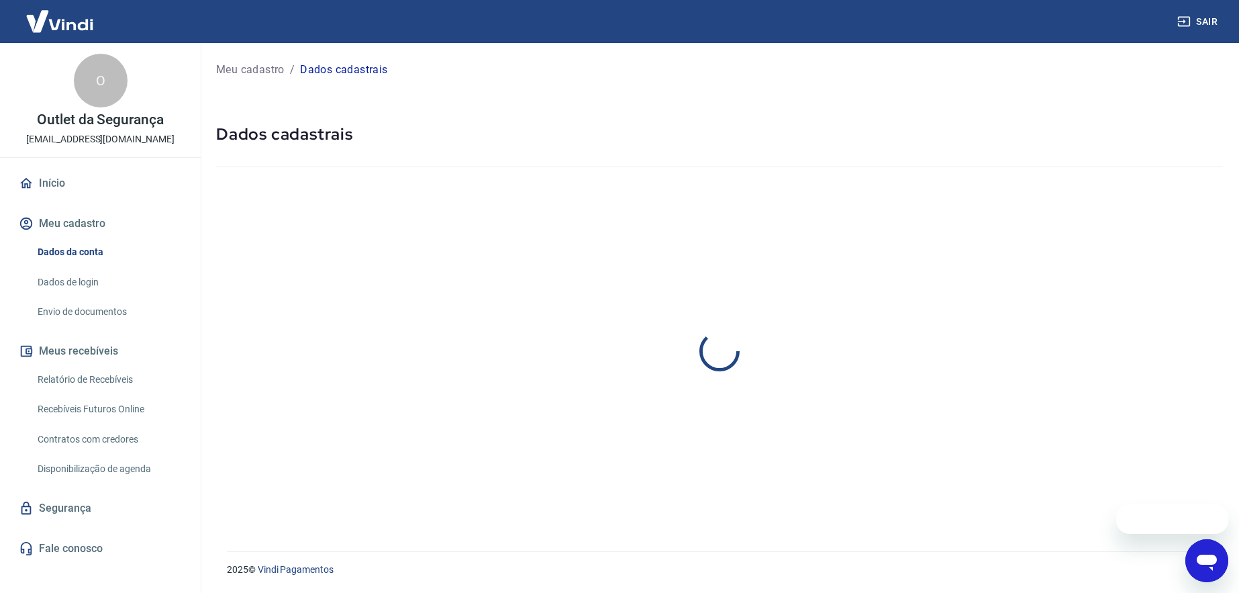
select select "SP"
select select "business"
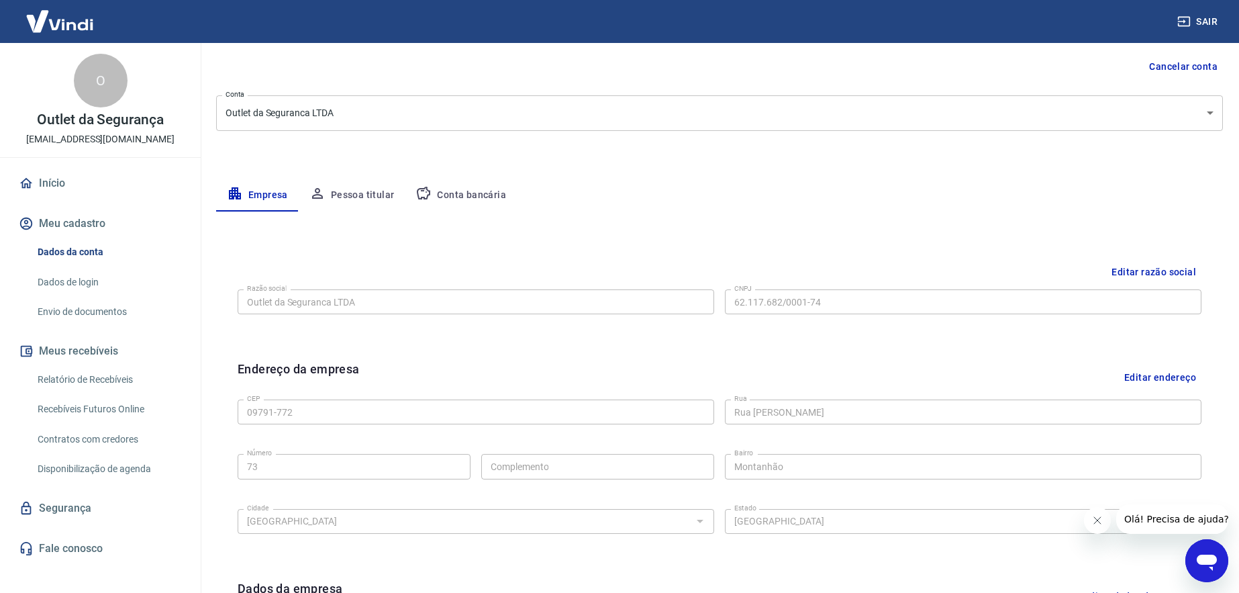
scroll to position [125, 0]
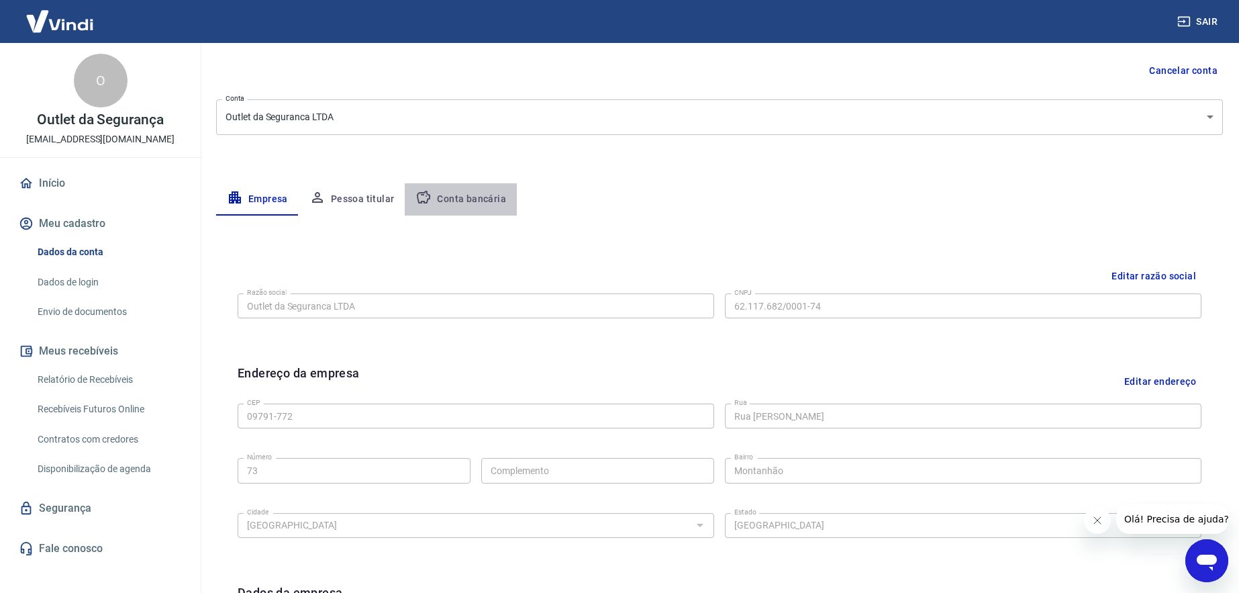
click at [473, 197] on button "Conta bancária" at bounding box center [461, 199] width 112 height 32
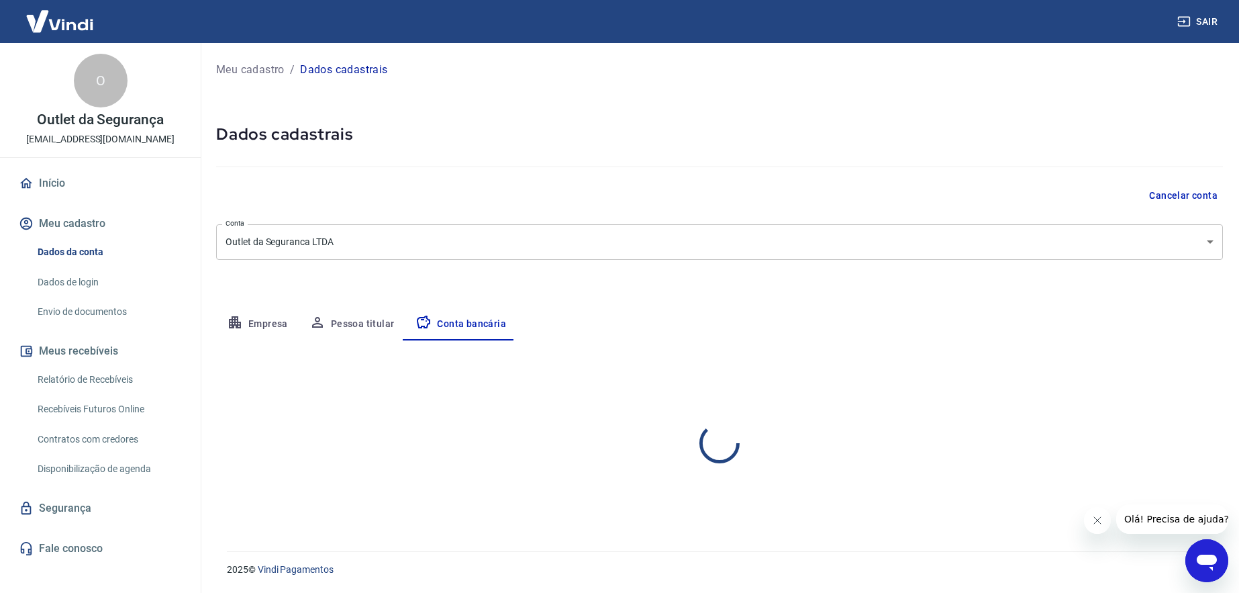
select select "1"
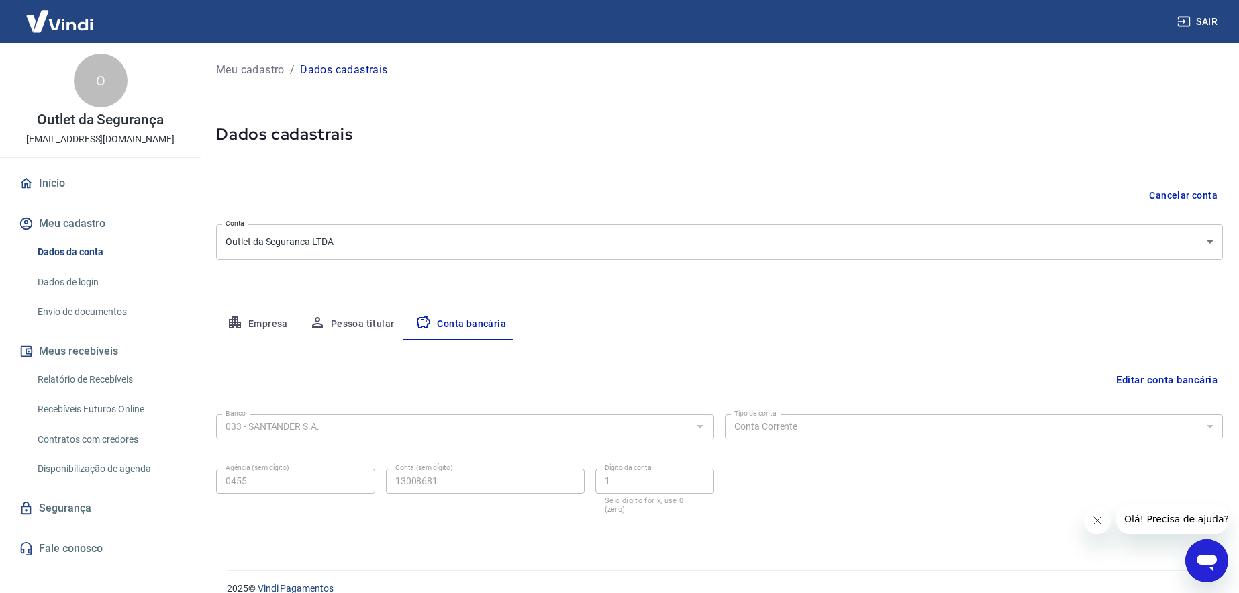
click at [98, 316] on link "Envio de documentos" at bounding box center [108, 312] width 152 height 28
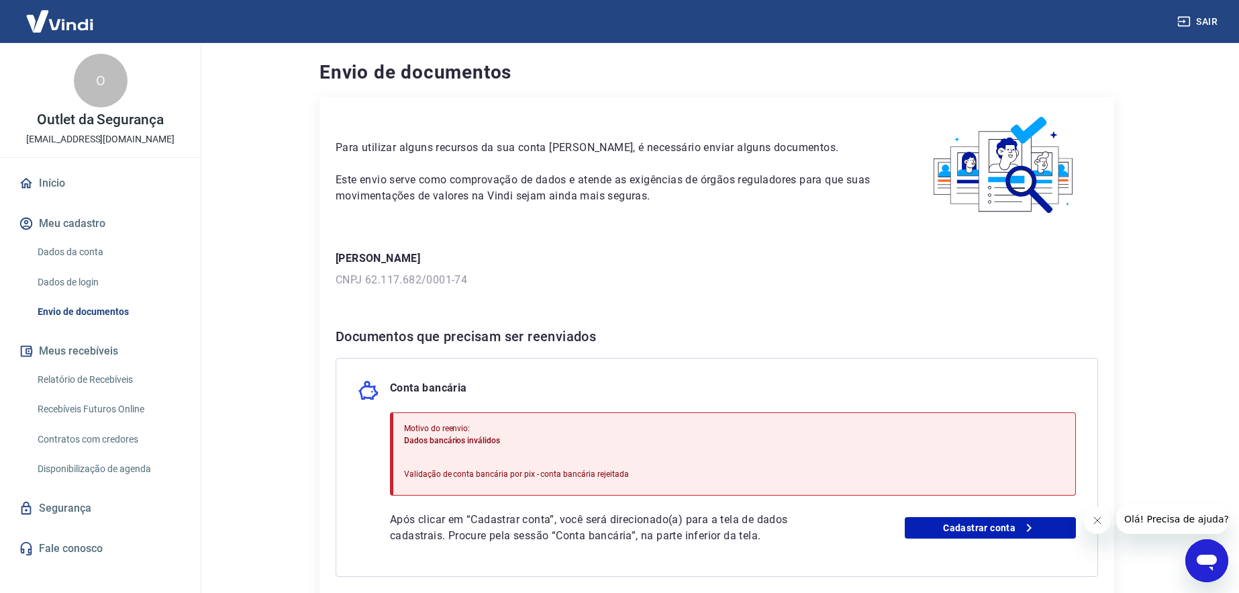
scroll to position [104, 0]
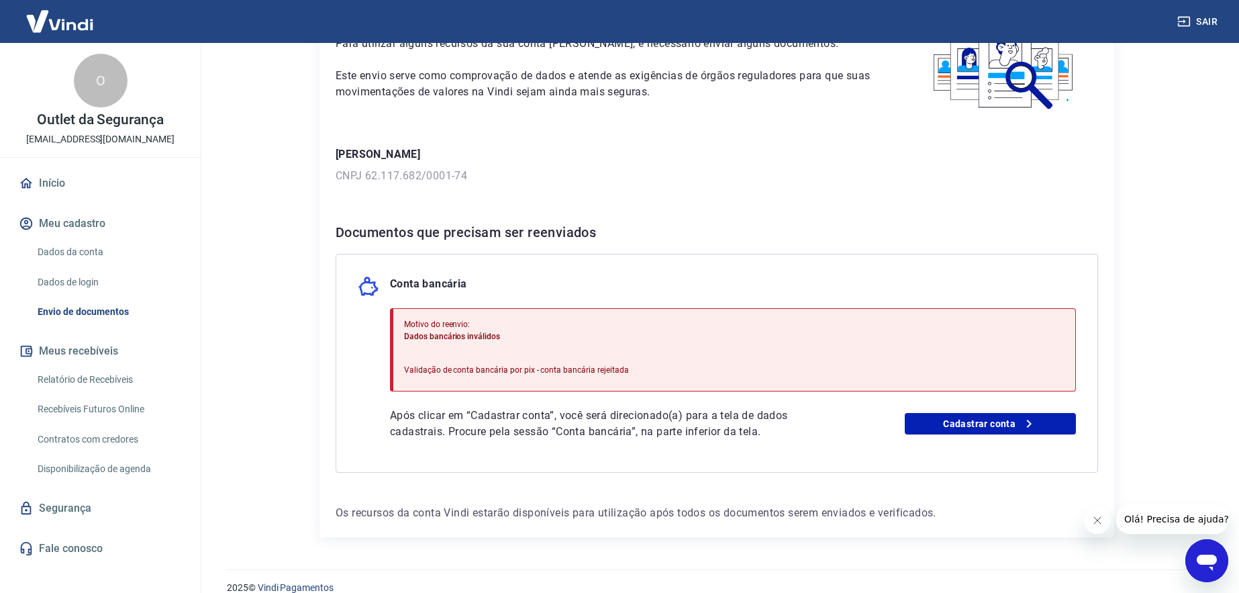
click at [830, 349] on div "Motivo do reenvio: Dados bancários inválidos Validação de conta bancária por pi…" at bounding box center [733, 349] width 686 height 83
click at [456, 371] on p "Validação de conta bancária por pix - conta bancária rejeitada" at bounding box center [516, 370] width 225 height 12
click at [432, 338] on span "Dados bancários inválidos" at bounding box center [452, 336] width 96 height 9
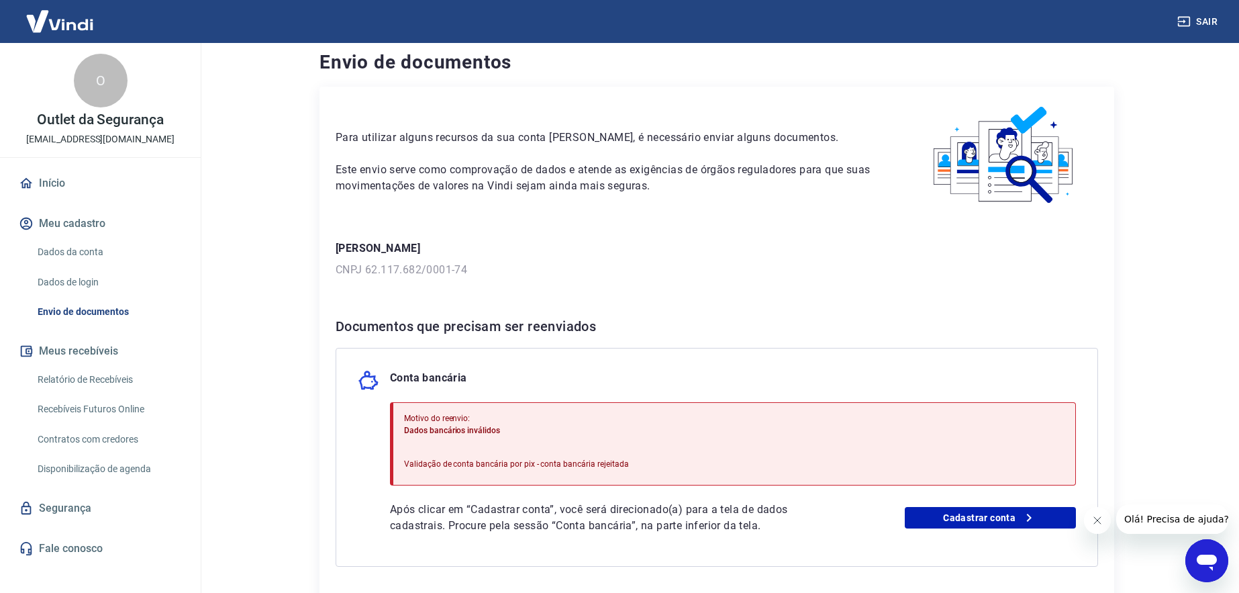
scroll to position [9, 0]
click at [992, 513] on link "Cadastrar conta" at bounding box center [991, 518] width 172 height 21
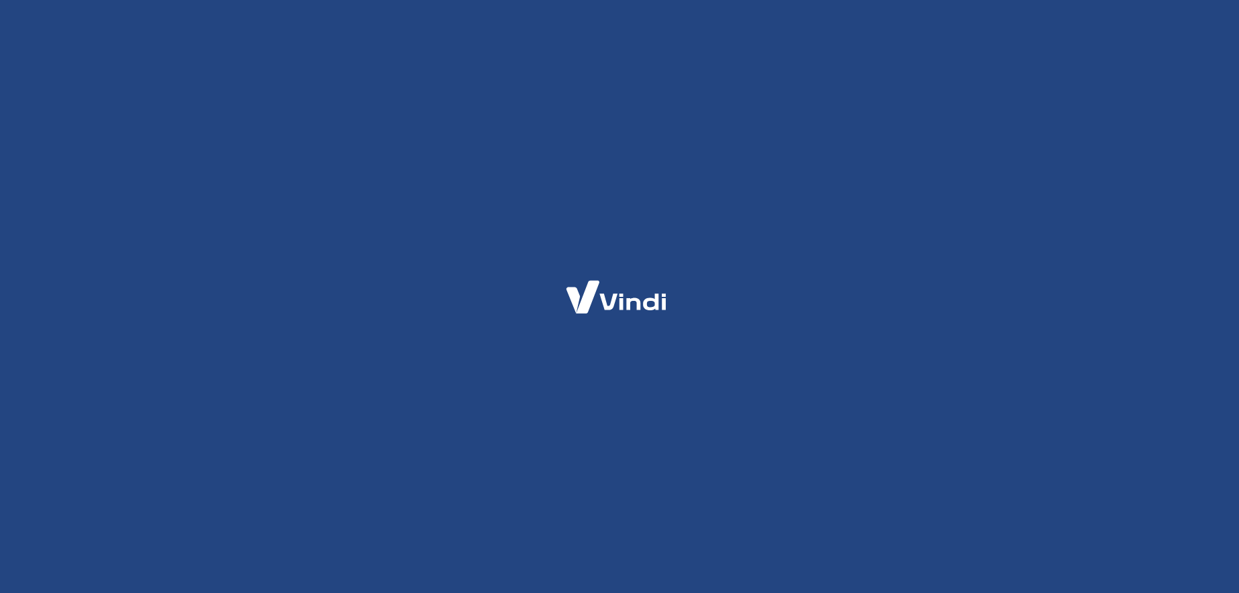
select select "SP"
select select "business"
